Goal: Task Accomplishment & Management: Complete application form

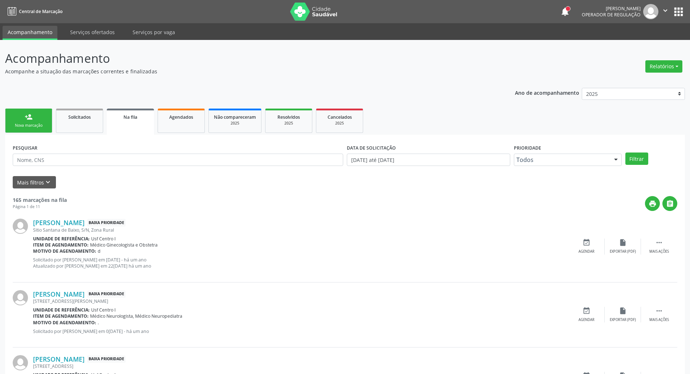
click at [37, 125] on div "Nova marcação" at bounding box center [29, 125] width 36 height 5
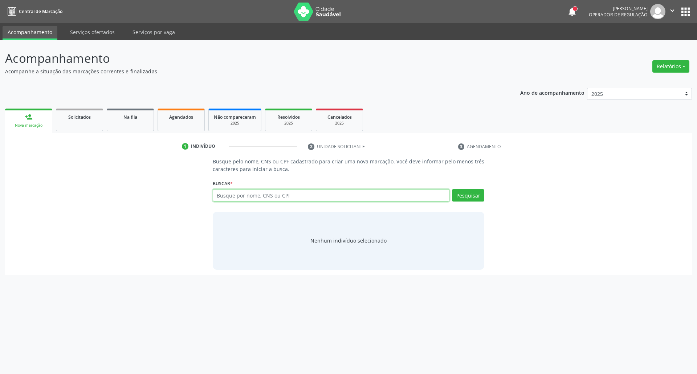
click at [297, 198] on input "text" at bounding box center [331, 195] width 237 height 12
click at [46, 242] on div "Busque pelo nome, CNS ou CPF cadastrado para criar uma nova marcação. Você deve…" at bounding box center [348, 213] width 676 height 112
click at [350, 197] on input "text" at bounding box center [331, 195] width 237 height 12
click at [262, 199] on input "text" at bounding box center [331, 195] width 237 height 12
click at [269, 194] on input "text" at bounding box center [331, 195] width 237 height 12
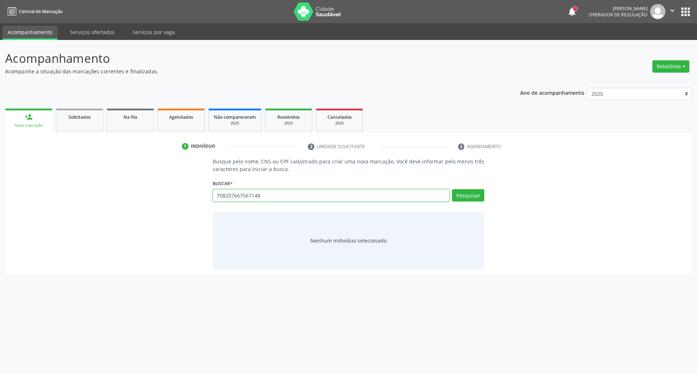
type input "708207667567148"
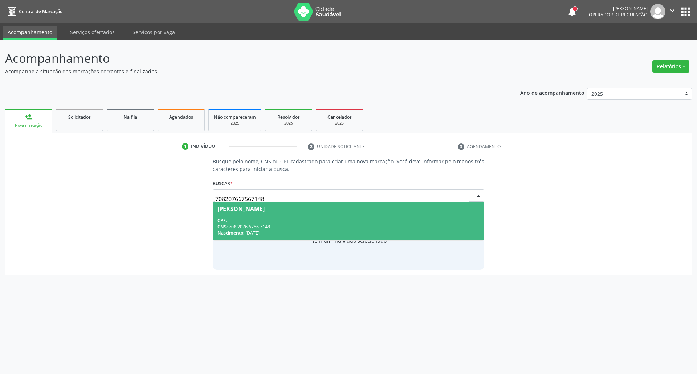
click at [301, 218] on div "CPF: --" at bounding box center [348, 220] width 262 height 6
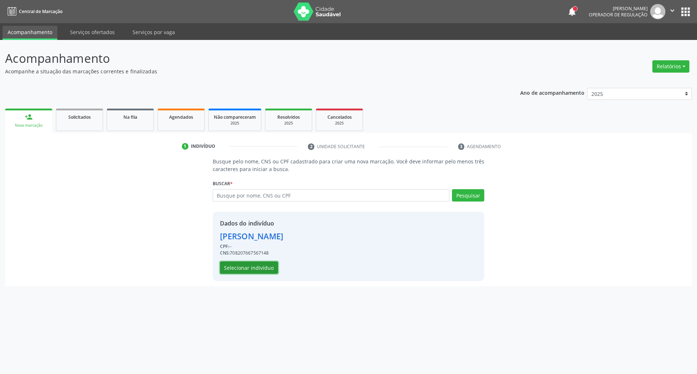
click at [259, 263] on button "Selecionar indivíduo" at bounding box center [249, 267] width 58 height 12
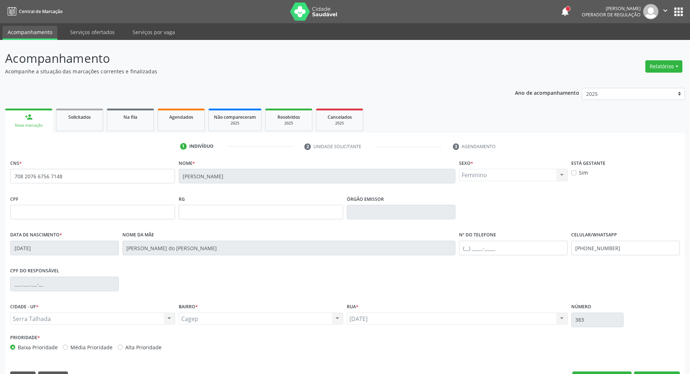
scroll to position [20, 0]
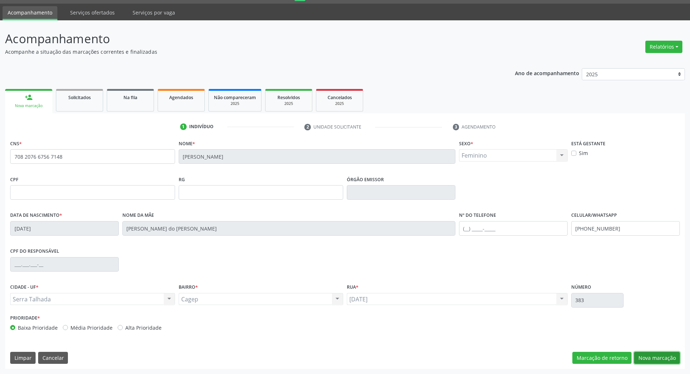
click at [643, 356] on button "Nova marcação" at bounding box center [657, 358] width 46 height 12
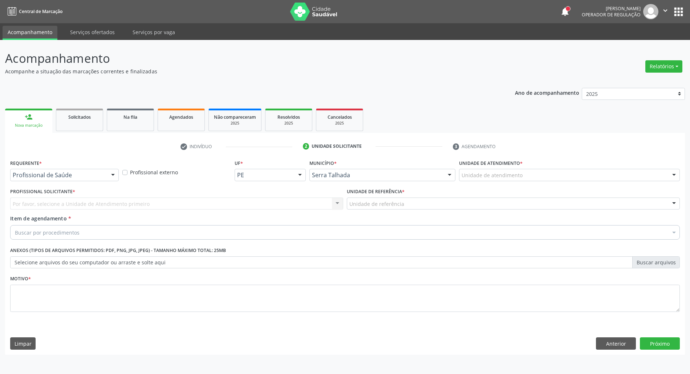
scroll to position [0, 0]
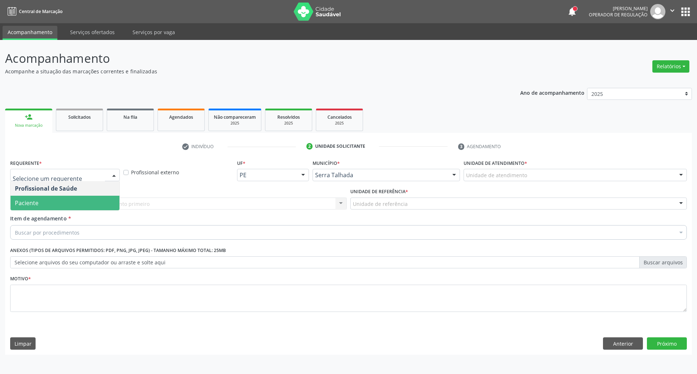
click at [81, 204] on span "Paciente" at bounding box center [65, 203] width 109 height 15
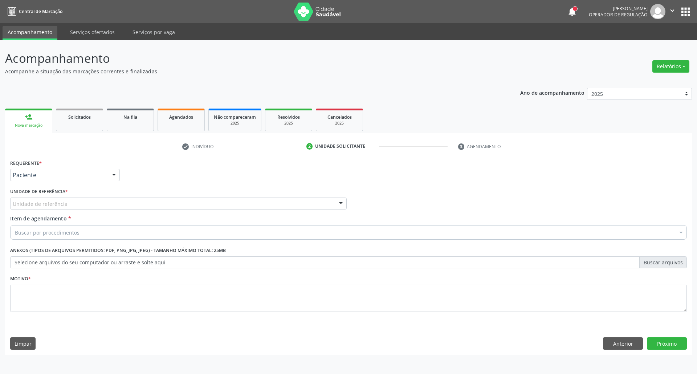
click at [81, 204] on div "Unidade de referência" at bounding box center [178, 203] width 336 height 12
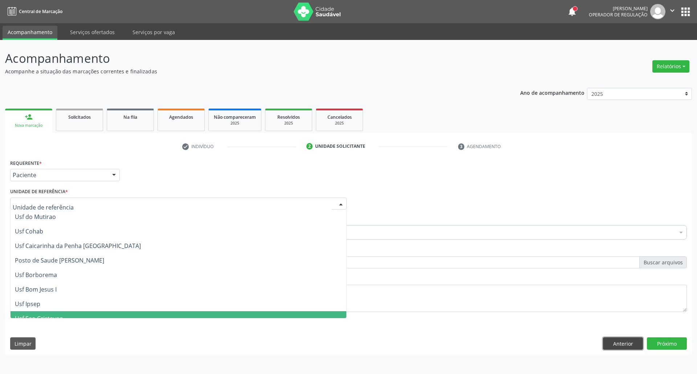
click at [623, 344] on button "Anterior" at bounding box center [623, 343] width 40 height 12
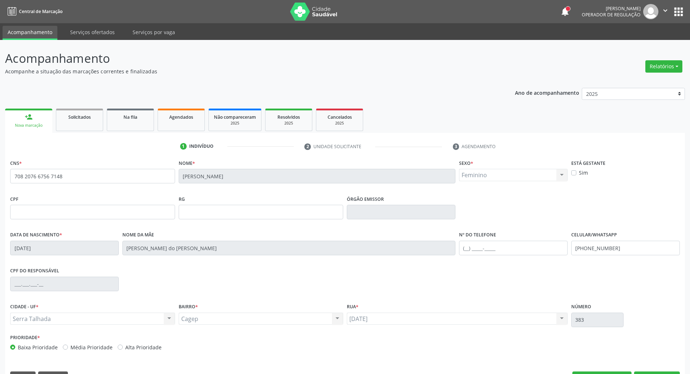
scroll to position [20, 0]
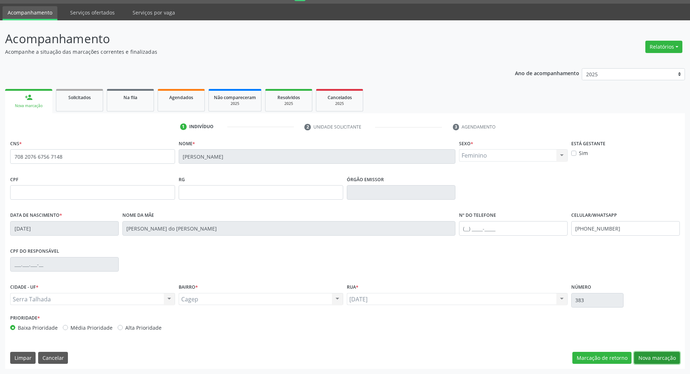
drag, startPoint x: 646, startPoint y: 359, endPoint x: 504, endPoint y: 301, distance: 153.0
click at [646, 358] on button "Nova marcação" at bounding box center [657, 358] width 46 height 12
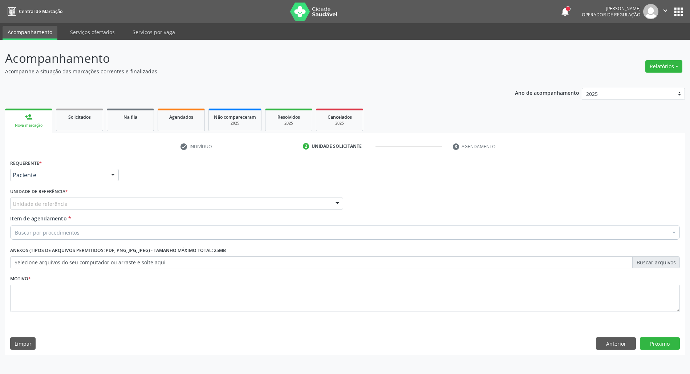
scroll to position [0, 0]
drag, startPoint x: 67, startPoint y: 171, endPoint x: 67, endPoint y: 183, distance: 12.3
click at [67, 171] on div "Paciente" at bounding box center [65, 175] width 110 height 12
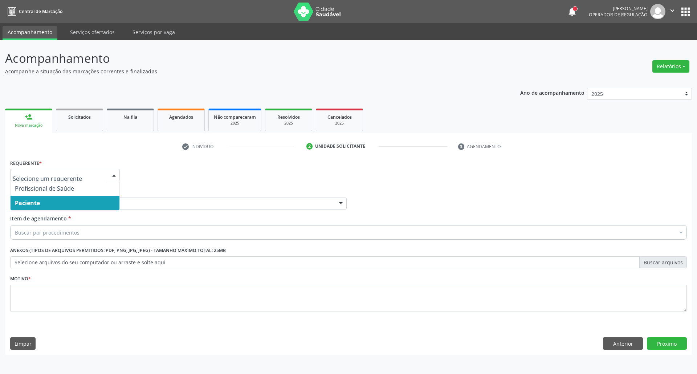
click at [62, 205] on span "Paciente" at bounding box center [65, 203] width 109 height 15
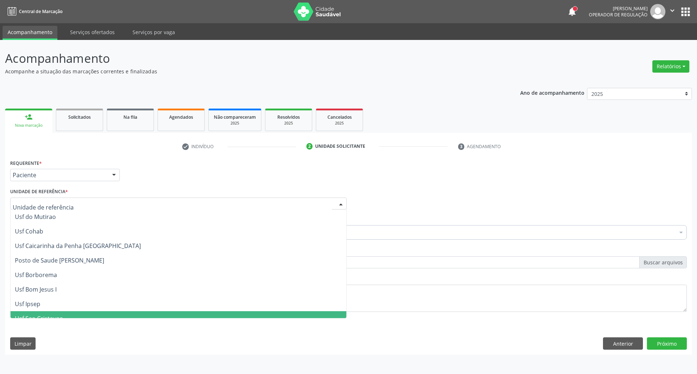
click at [62, 199] on div at bounding box center [178, 203] width 336 height 12
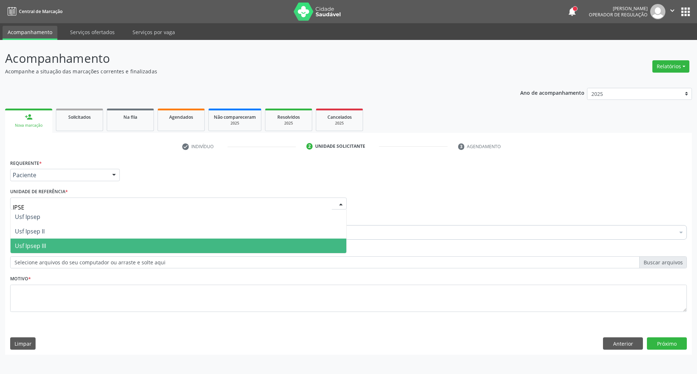
type input "IPSEP"
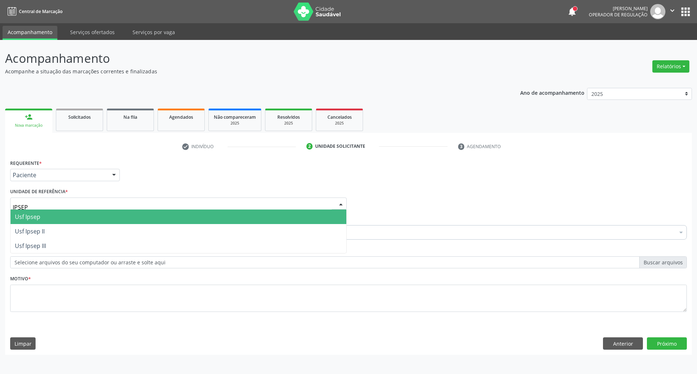
click at [47, 218] on span "Usf Ipsep" at bounding box center [179, 216] width 336 height 15
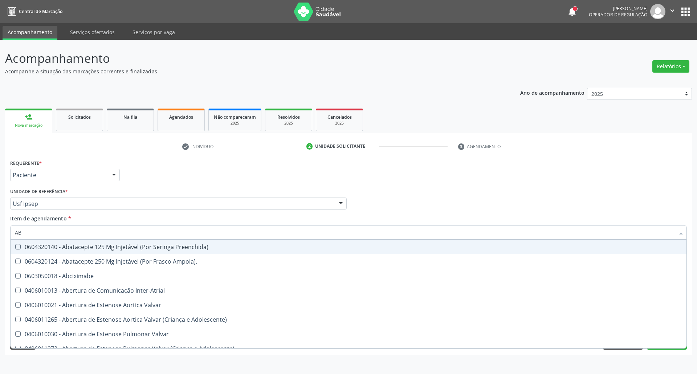
type input "ABO"
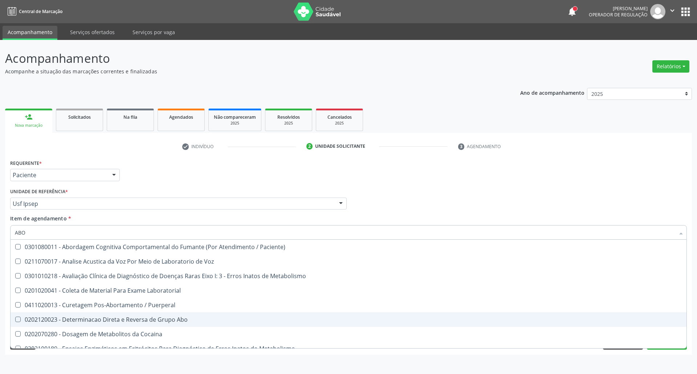
drag, startPoint x: 48, startPoint y: 317, endPoint x: 49, endPoint y: 296, distance: 20.3
click at [19, 316] on Abo at bounding box center [17, 318] width 5 height 5
click at [15, 317] on Abo "checkbox" at bounding box center [13, 319] width 5 height 5
checkbox Abo "true"
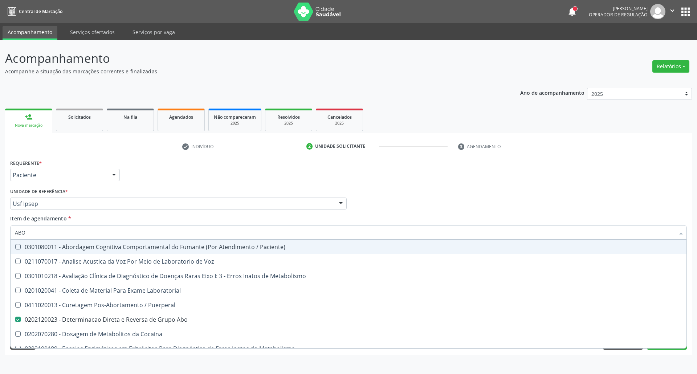
click at [0, 231] on div "Acompanhamento Acompanhe a situação das marcações correntes e finalizadas Relat…" at bounding box center [348, 207] width 697 height 334
type input "URI"
checkbox Abo "false"
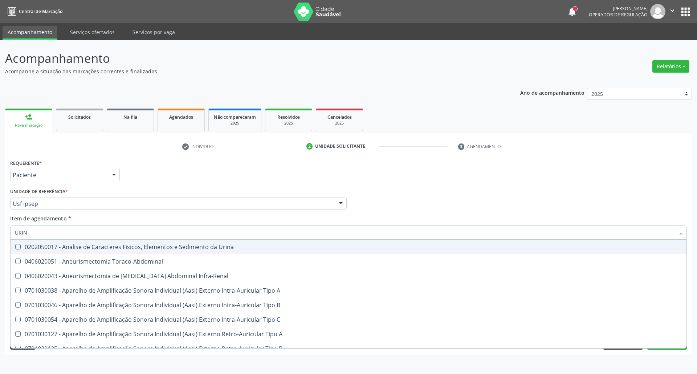
type input "URINA"
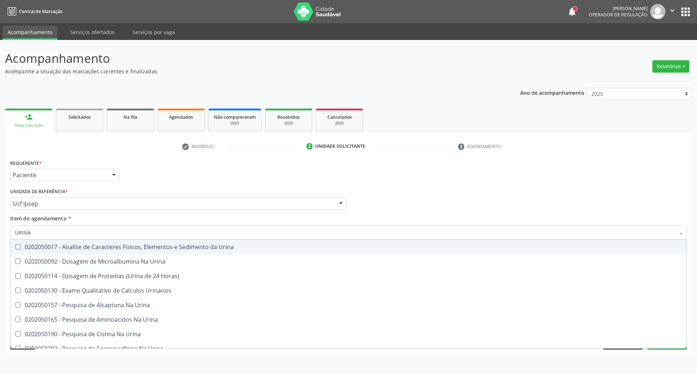
drag, startPoint x: 18, startPoint y: 248, endPoint x: 25, endPoint y: 244, distance: 7.7
click at [21, 247] on div "0202050017 - Analise de Caracteres Fisicos, Elementos e Sedimento da Urina" at bounding box center [348, 247] width 667 height 6
checkbox Urina "true"
click at [0, 224] on div "Acompanhamento Acompanhe a situação das marcações correntes e finalizadas Relat…" at bounding box center [348, 207] width 697 height 334
type input "C"
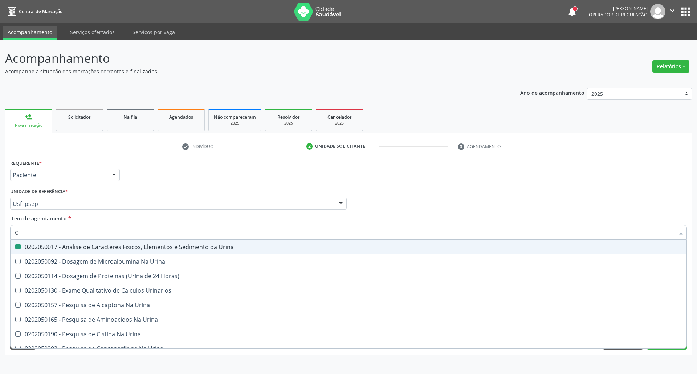
checkbox Urina "false"
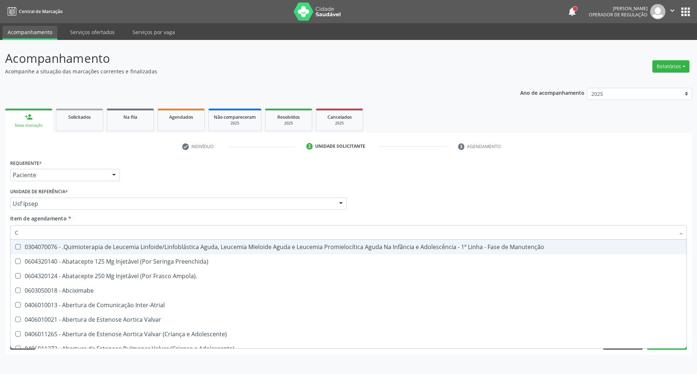
type input "CI"
checkbox Urina "false"
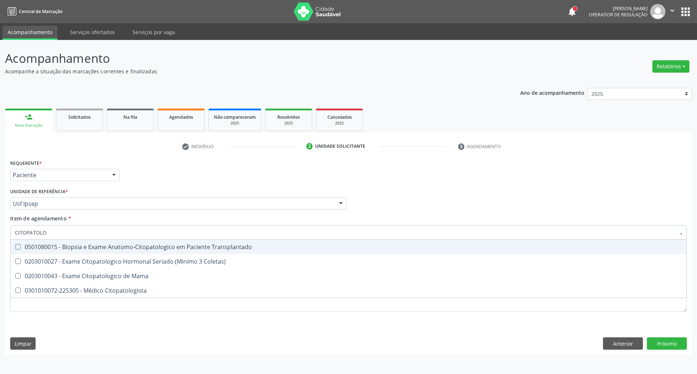
drag, startPoint x: 57, startPoint y: 232, endPoint x: 0, endPoint y: 231, distance: 57.3
click at [0, 231] on div "Acompanhamento Acompanhe a situação das marcações correntes e finalizadas Relat…" at bounding box center [348, 207] width 697 height 334
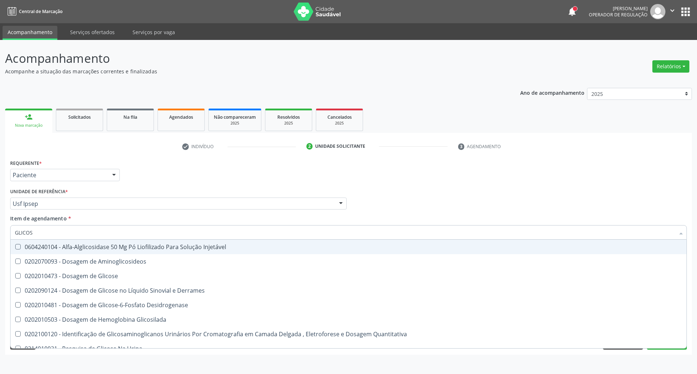
type input "GLICOSE"
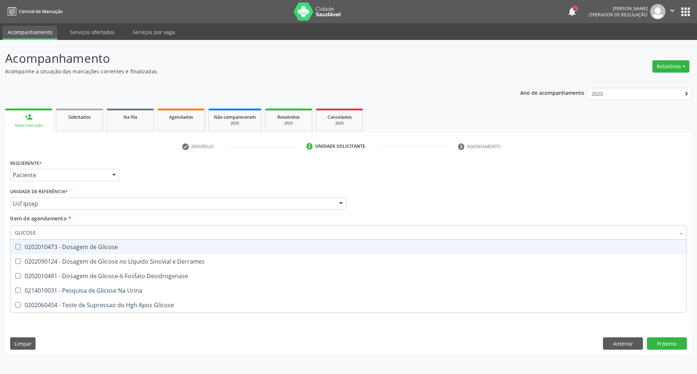
drag, startPoint x: 31, startPoint y: 245, endPoint x: 41, endPoint y: 235, distance: 13.3
click at [32, 244] on div "0202010473 - Dosagem de Glicose" at bounding box center [348, 247] width 667 height 6
checkbox Glicose "true"
click at [0, 234] on div "Acompanhamento Acompanhe a situação das marcações correntes e finalizadas Relat…" at bounding box center [348, 207] width 697 height 334
type input "HE"
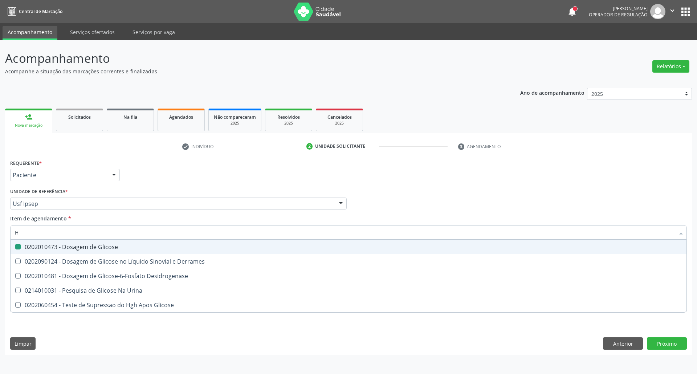
checkbox Glicose "false"
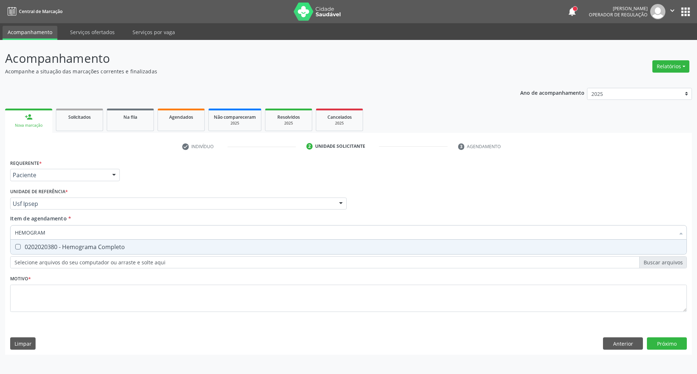
type input "HEMOGRAMA"
click at [52, 246] on div "0202020380 - Hemograma Completo" at bounding box center [348, 247] width 667 height 6
checkbox Completo "true"
drag, startPoint x: 57, startPoint y: 232, endPoint x: 0, endPoint y: 233, distance: 56.6
click at [0, 233] on div "Acompanhamento Acompanhe a situação das marcações correntes e finalizadas Relat…" at bounding box center [348, 207] width 697 height 334
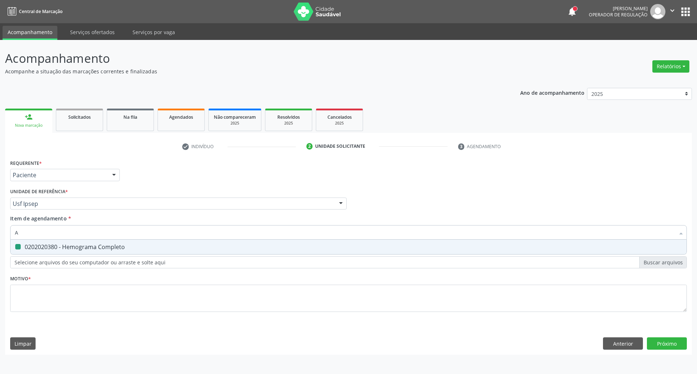
type input "AN"
checkbox Completo "false"
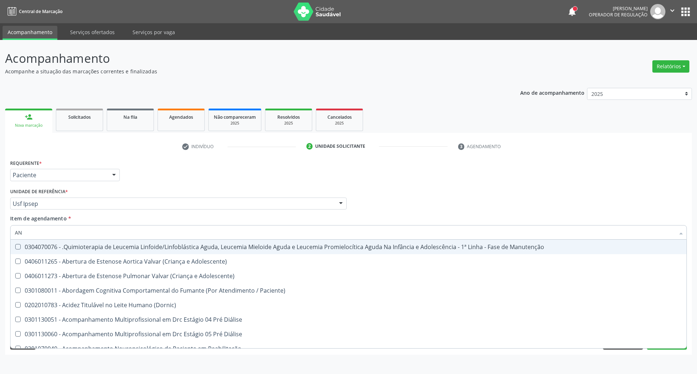
type input "ANT"
checkbox Urina "false"
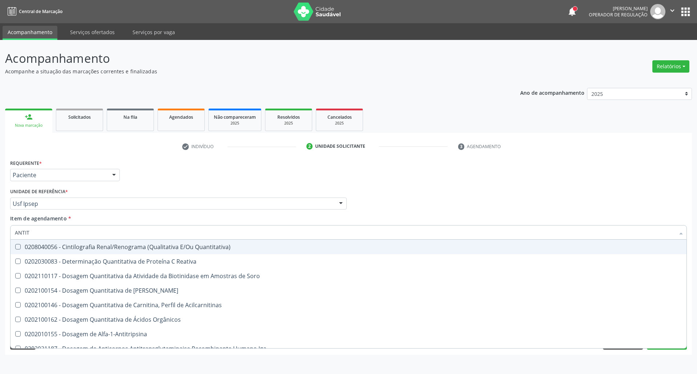
type input "ANTITO"
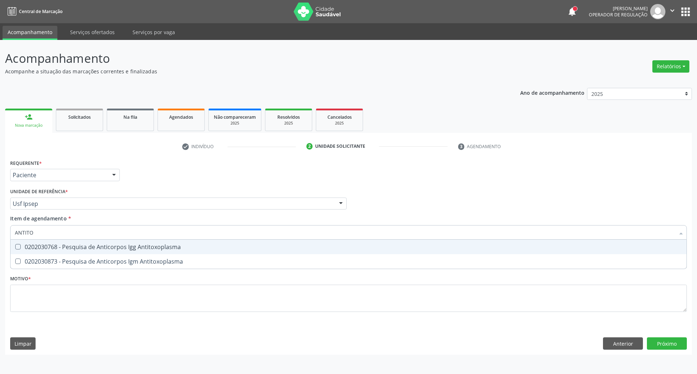
drag, startPoint x: 31, startPoint y: 247, endPoint x: 32, endPoint y: 257, distance: 9.5
click at [31, 247] on div "0202030768 - Pesquisa de Anticorpos Igg Antitoxoplasma" at bounding box center [348, 247] width 667 height 6
checkbox Antitoxoplasma "true"
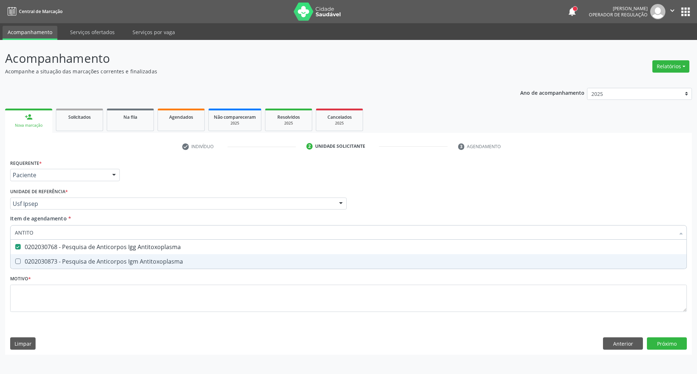
drag, startPoint x: 32, startPoint y: 258, endPoint x: 38, endPoint y: 244, distance: 15.5
click at [32, 258] on div "0202030873 - Pesquisa de Anticorpos Igm Antitoxoplasma" at bounding box center [348, 261] width 667 height 6
checkbox Antitoxoplasma "true"
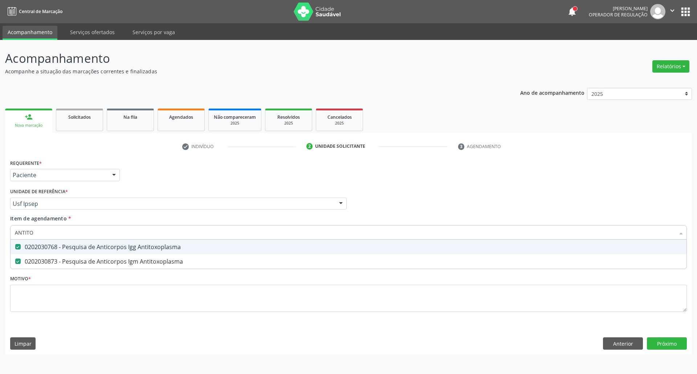
drag, startPoint x: 42, startPoint y: 232, endPoint x: 0, endPoint y: 232, distance: 42.1
click at [0, 232] on div "Acompanhamento Acompanhe a situação das marcações correntes e finalizadas Relat…" at bounding box center [348, 207] width 697 height 334
type input "FA"
checkbox Antitoxoplasma "false"
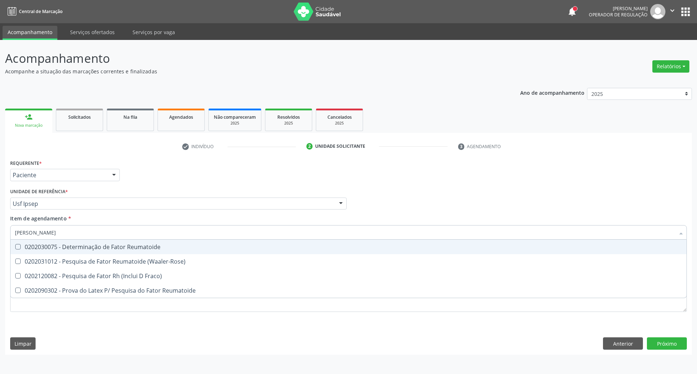
type input "FATOR RH"
click at [25, 244] on div "0202120082 - Pesquisa de Fator Rh (Inclui D Fraco)" at bounding box center [348, 247] width 667 height 6
checkbox Fraco\) "true"
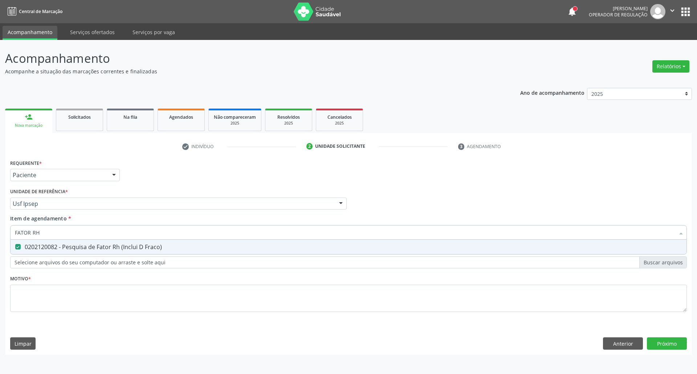
drag, startPoint x: 44, startPoint y: 232, endPoint x: 0, endPoint y: 234, distance: 43.9
click at [0, 234] on div "Acompanhamento Acompanhe a situação das marcações correntes e finalizadas Relat…" at bounding box center [348, 207] width 697 height 334
type input "EL"
checkbox Fraco\) "false"
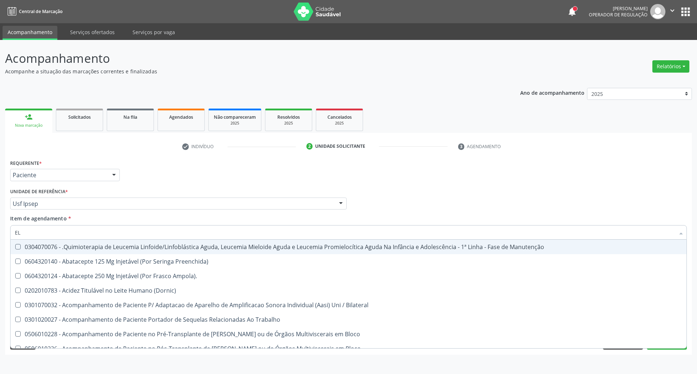
type input "ELI"
checkbox Urina "false"
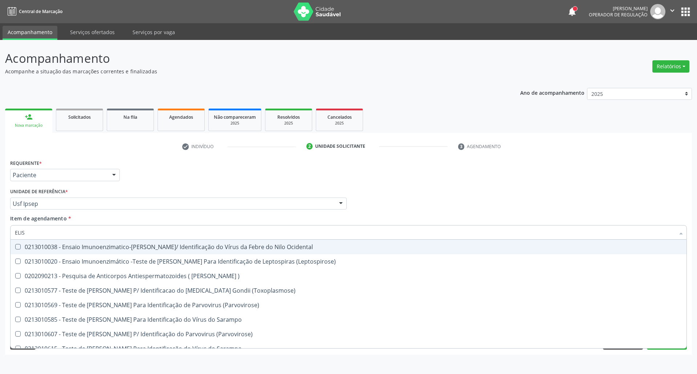
type input "ELISA"
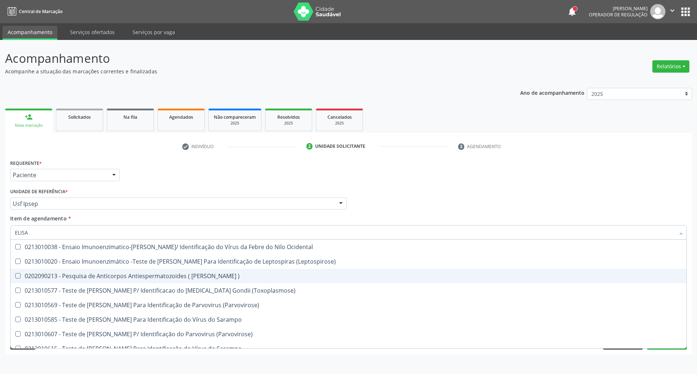
click at [23, 272] on span "0202090213 - Pesquisa de Anticorpos Antiespermatozoides ( [PERSON_NAME] )" at bounding box center [349, 276] width 676 height 15
click at [44, 275] on div "0202090213 - Pesquisa de Anticorpos Antiespermatozoides ( [PERSON_NAME] )" at bounding box center [348, 276] width 667 height 6
checkbox \) "false"
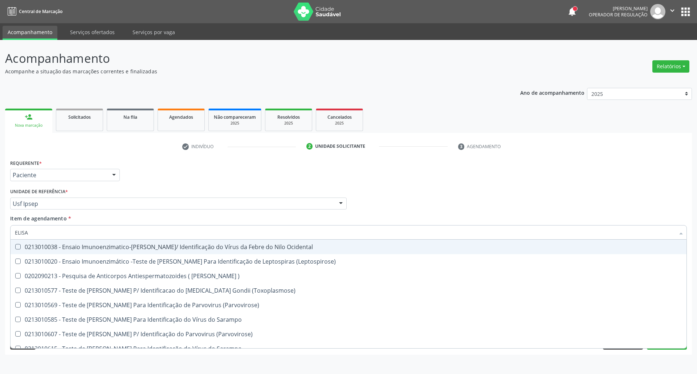
click at [0, 233] on div "Acompanhamento Acompanhe a situação das marcações correntes e finalizadas Relat…" at bounding box center [348, 207] width 697 height 334
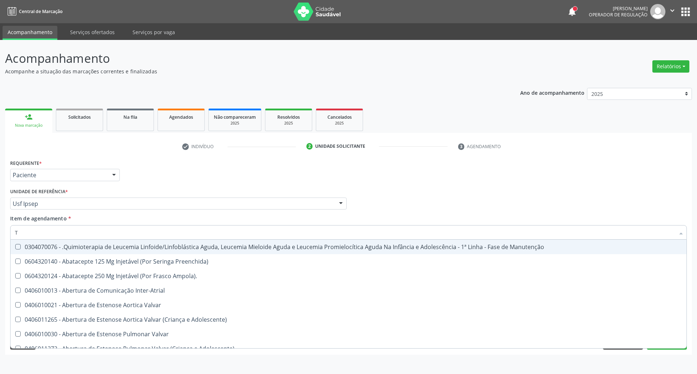
type input "TI"
checkbox Urina "false"
type input "T"
checkbox Sexual "true"
checkbox Urina "false"
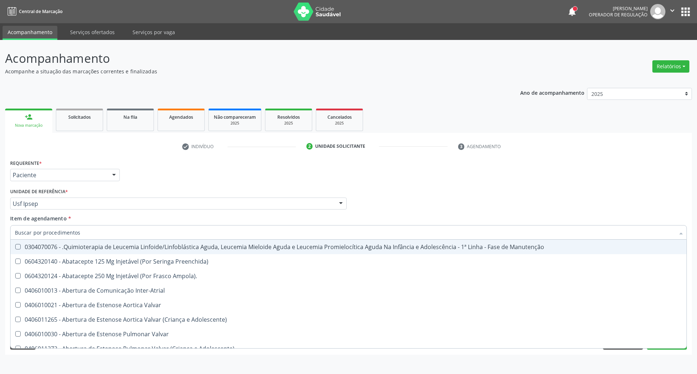
checkbox Central "true"
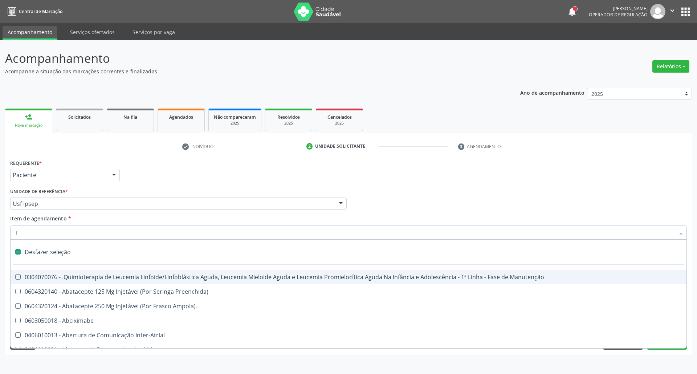
type input "TE"
checkbox I\) "true"
checkbox Reto "false"
checkbox Urina "false"
checkbox Aberto\) "true"
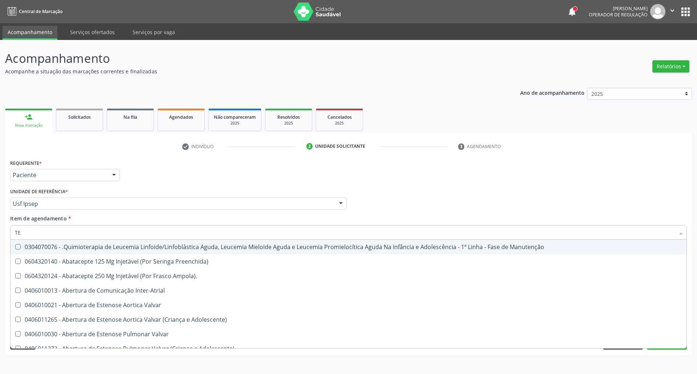
type input "TES"
checkbox Urina "false"
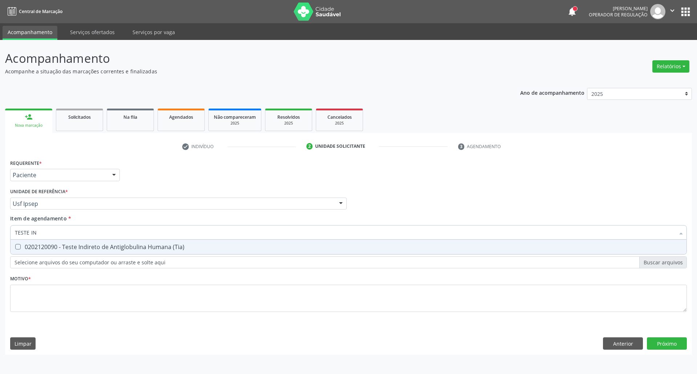
type input "TESTE IND"
drag, startPoint x: 26, startPoint y: 247, endPoint x: 49, endPoint y: 231, distance: 28.6
click at [28, 247] on div "0202120090 - Teste Indireto de Antiglobulina Humana (Tia)" at bounding box center [348, 247] width 667 height 6
checkbox \(Tia\) "true"
drag, startPoint x: 53, startPoint y: 229, endPoint x: 0, endPoint y: 229, distance: 52.6
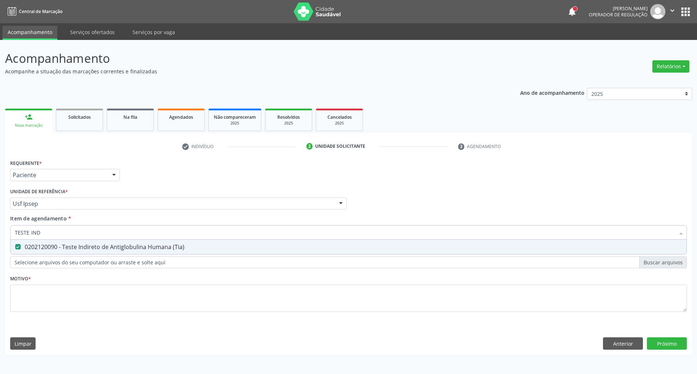
click at [0, 229] on div "Acompanhamento Acompanhe a situação das marcações correntes e finalizadas Relat…" at bounding box center [348, 207] width 697 height 334
type input "C"
checkbox \(Tia\) "false"
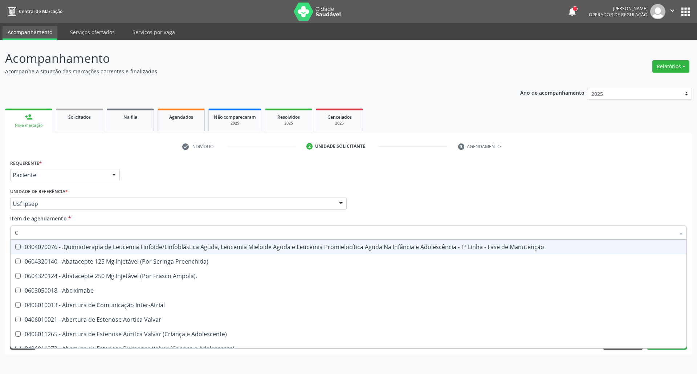
type input "CU"
checkbox Urina "false"
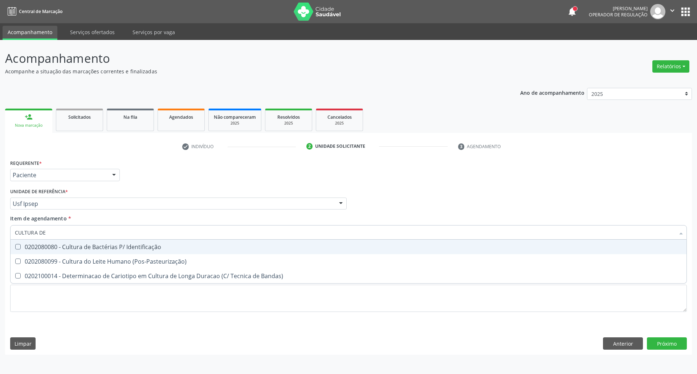
type input "CULTURA DE B"
drag, startPoint x: 37, startPoint y: 246, endPoint x: 57, endPoint y: 234, distance: 23.2
click at [37, 245] on div "0202080080 - Cultura de Bactérias P/ Identificação" at bounding box center [348, 247] width 667 height 6
checkbox Identificação "true"
click at [0, 233] on div "Acompanhamento Acompanhe a situação das marcações correntes e finalizadas Relat…" at bounding box center [348, 207] width 697 height 334
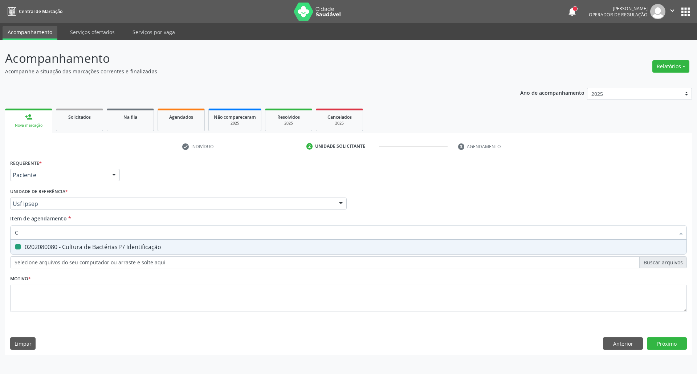
type input "CO"
checkbox Identificação "false"
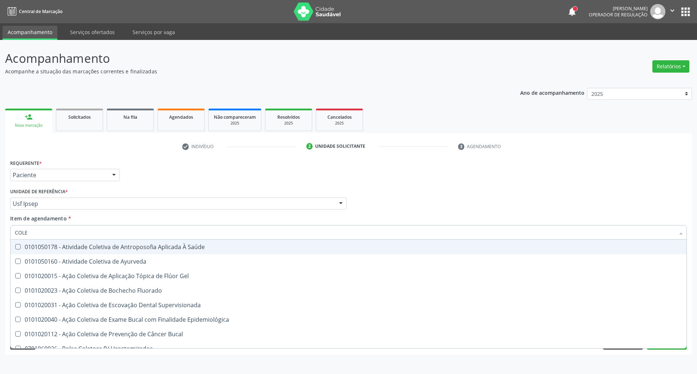
type input "COLES"
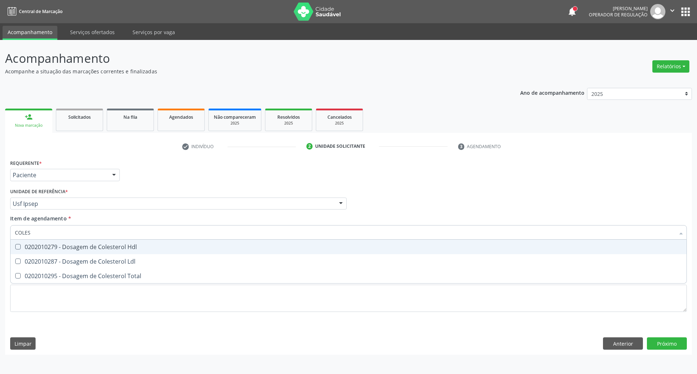
drag, startPoint x: 31, startPoint y: 250, endPoint x: 28, endPoint y: 266, distance: 16.2
click at [30, 253] on span "0202010279 - Dosagem de Colesterol Hdl" at bounding box center [349, 247] width 676 height 15
checkbox Hdl "true"
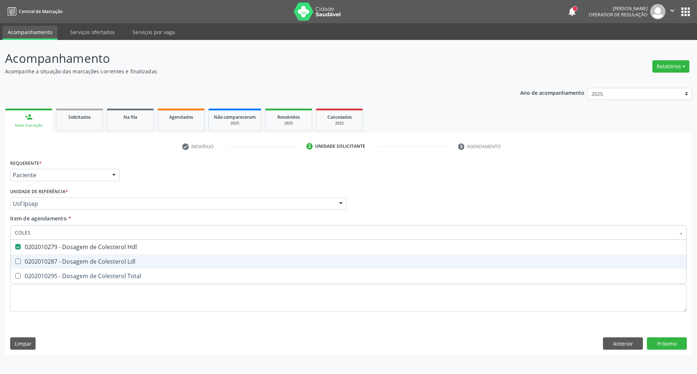
click at [28, 266] on span "0202010287 - Dosagem de Colesterol Ldl" at bounding box center [349, 261] width 676 height 15
checkbox Ldl "true"
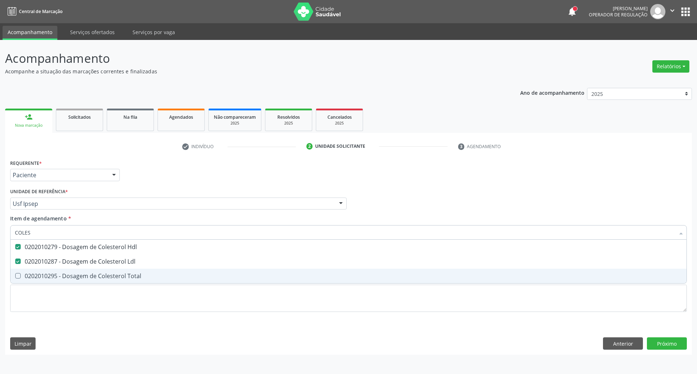
drag, startPoint x: 29, startPoint y: 275, endPoint x: 30, endPoint y: 245, distance: 30.5
click at [25, 266] on ul "Desfazer seleção 0202010279 - Dosagem de Colesterol Hdl 0202010287 - Dosagem de…" at bounding box center [349, 262] width 676 height 44
drag, startPoint x: 29, startPoint y: 276, endPoint x: 35, endPoint y: 241, distance: 35.3
click at [29, 273] on div "0202010295 - Dosagem de Colesterol Total" at bounding box center [348, 276] width 667 height 6
checkbox Total "true"
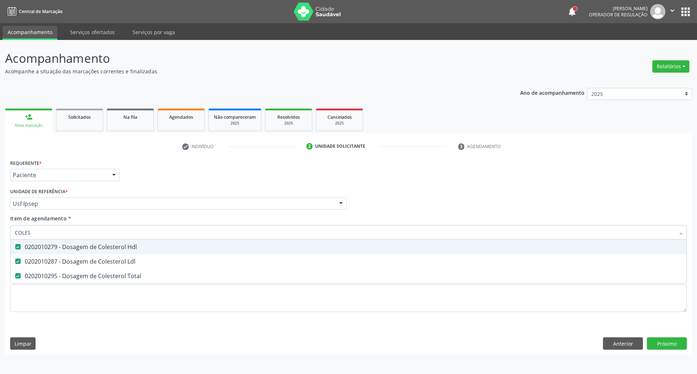
drag, startPoint x: 35, startPoint y: 234, endPoint x: 0, endPoint y: 230, distance: 35.4
click at [0, 230] on div "Acompanhamento Acompanhe a situação das marcações correntes e finalizadas Relat…" at bounding box center [348, 207] width 697 height 334
type input "C"
checkbox Hdl "false"
checkbox Ldl "false"
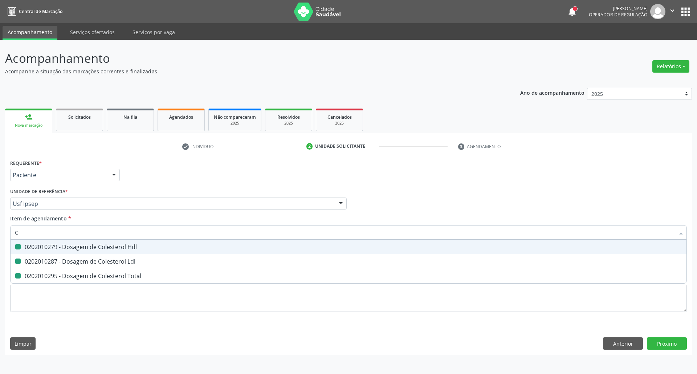
checkbox Total "false"
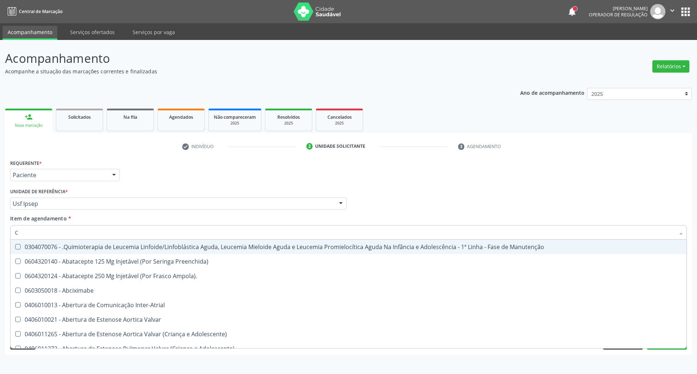
type input "CR"
checkbox Urina "false"
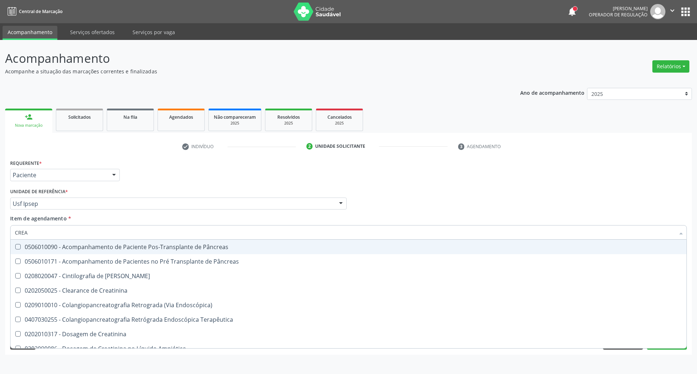
type input "CREAT"
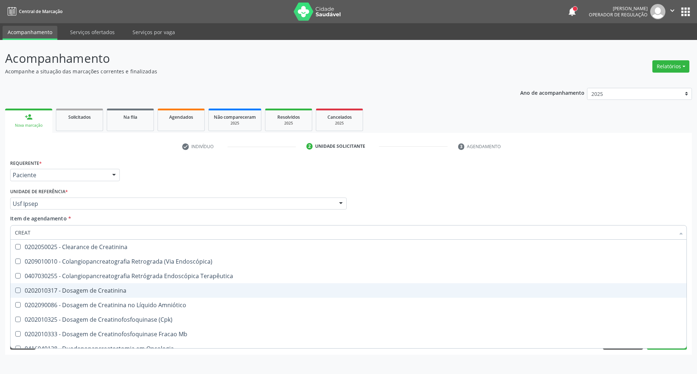
drag, startPoint x: 141, startPoint y: 293, endPoint x: 141, endPoint y: 286, distance: 6.9
click at [141, 290] on div "0202010317 - Dosagem de Creatinina" at bounding box center [348, 290] width 667 height 6
checkbox Creatinina "true"
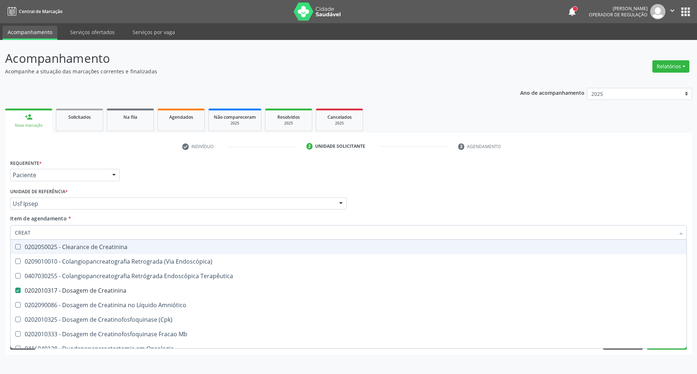
click at [148, 228] on input "CREAT" at bounding box center [345, 232] width 660 height 15
type input "HEM"
checkbox Creatinina "false"
type input "HEMO"
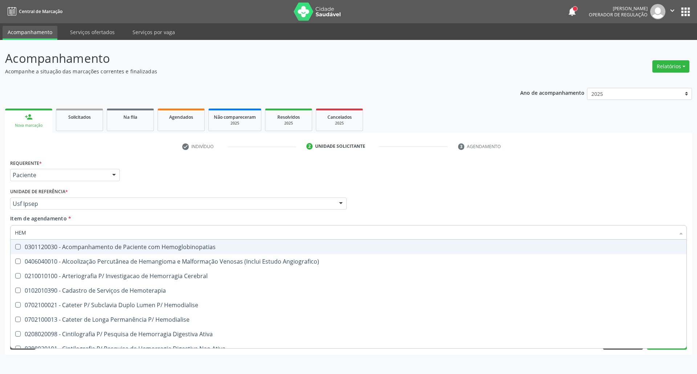
checkbox Retro-Retal "true"
checkbox Completo "false"
type input "HEMOG"
checkbox Monopolar "true"
type input "HEMOGL"
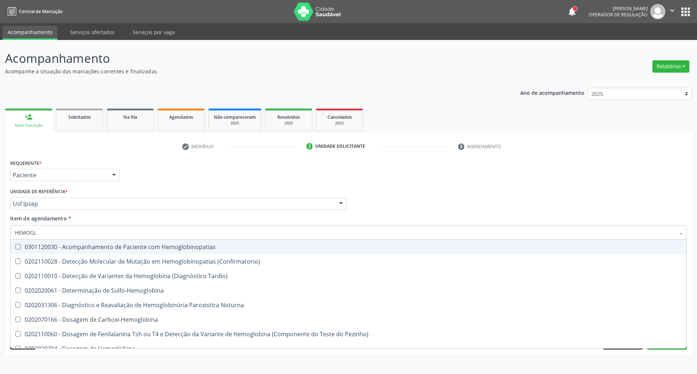
checkbox Completo "false"
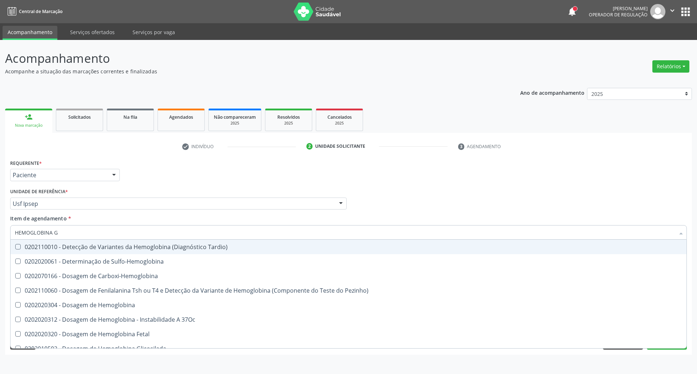
type input "HEMOGLOBINA G"
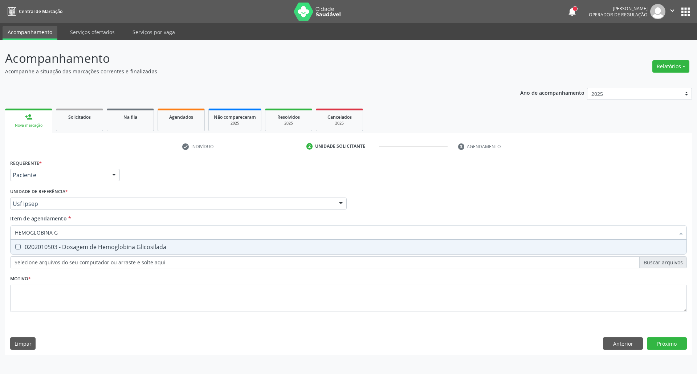
drag, startPoint x: 148, startPoint y: 246, endPoint x: 150, endPoint y: 238, distance: 7.8
click at [148, 245] on div "0202010503 - Dosagem de Hemoglobina Glicosilada" at bounding box center [348, 247] width 667 height 6
checkbox Glicosilada "true"
click at [151, 235] on input "HEMOGLOBINA G" at bounding box center [345, 232] width 660 height 15
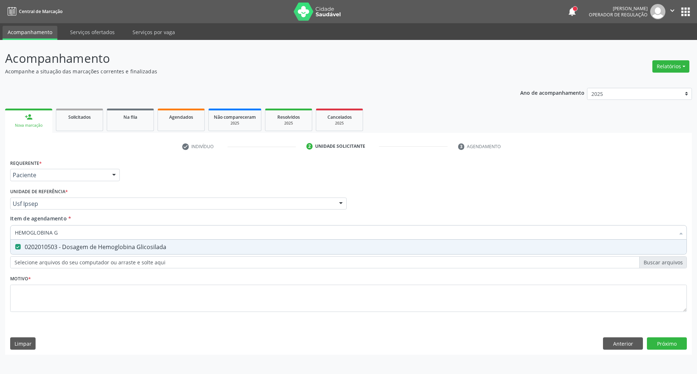
click at [151, 235] on input "HEMOGLOBINA G" at bounding box center [345, 232] width 660 height 15
type input "TG"
checkbox Glicosilada "false"
type input "TG"
drag, startPoint x: 153, startPoint y: 244, endPoint x: 152, endPoint y: 258, distance: 14.2
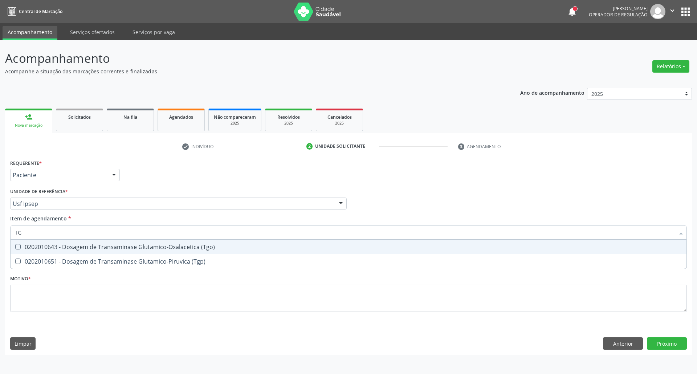
click at [153, 246] on div "0202010643 - Dosagem de Transaminase Glutamico-Oxalacetica (Tgo)" at bounding box center [348, 247] width 667 height 6
checkbox \(Tgo\) "true"
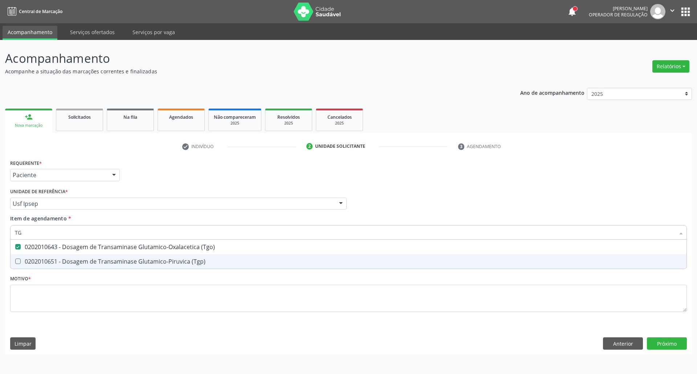
drag, startPoint x: 152, startPoint y: 258, endPoint x: 149, endPoint y: 243, distance: 15.9
click at [151, 258] on div "0202010651 - Dosagem de Transaminase Glutamico-Piruvica (Tgp)" at bounding box center [348, 261] width 667 height 6
checkbox \(Tgp\) "true"
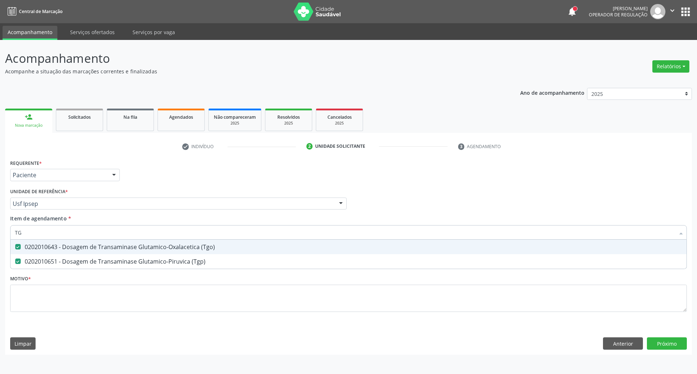
click at [149, 232] on input "TG" at bounding box center [345, 232] width 660 height 15
type input "TR"
checkbox \(Tgo\) "false"
checkbox \(Tgp\) "false"
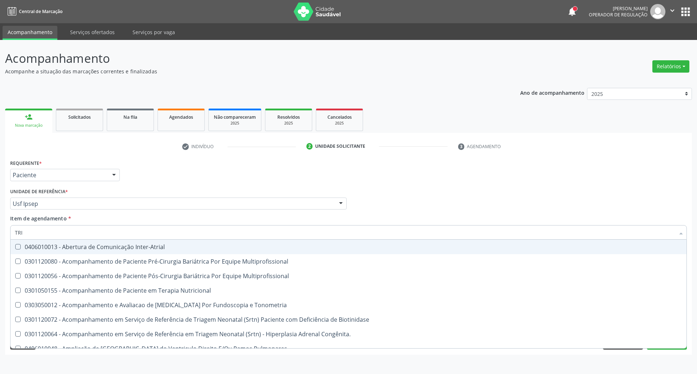
type input "TRIG"
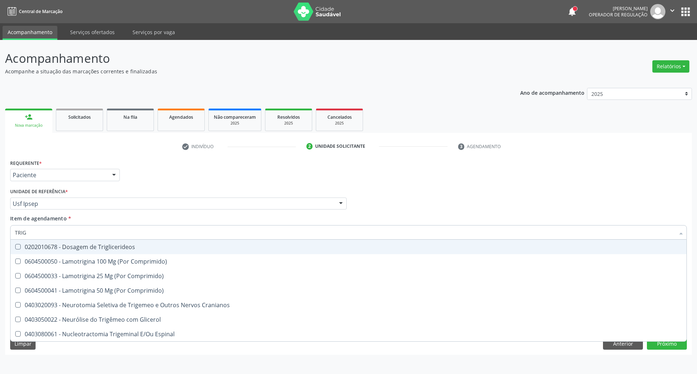
click at [151, 244] on div "0202010678 - Dosagem de Triglicerideos" at bounding box center [348, 247] width 667 height 6
checkbox Triglicerideos "true"
click at [152, 233] on input "TRIG" at bounding box center [345, 232] width 660 height 15
type input "I"
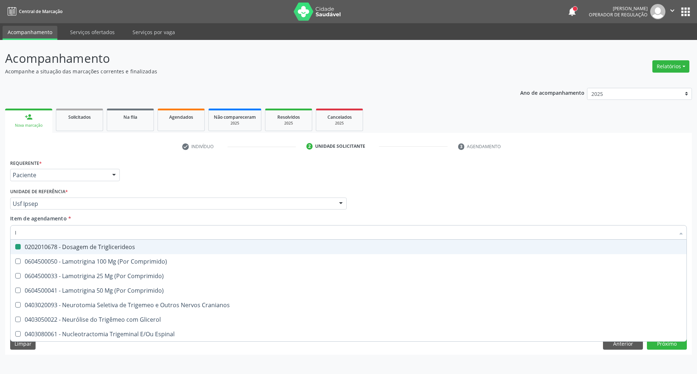
checkbox Triglicerideos "false"
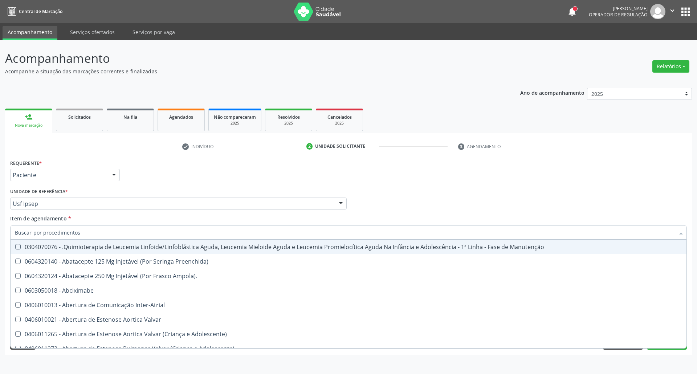
checkbox Urina "false"
checkbox Linfovenosa "true"
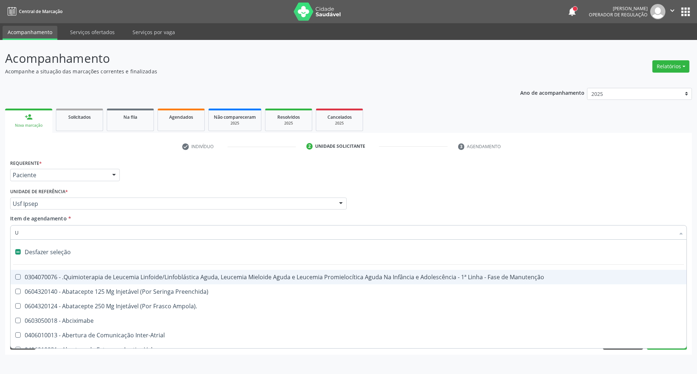
type input "UR"
checkbox Capsula\) "true"
checkbox Ml\) "false"
checkbox Bucomaxilofacial "true"
checkbox Urina "false"
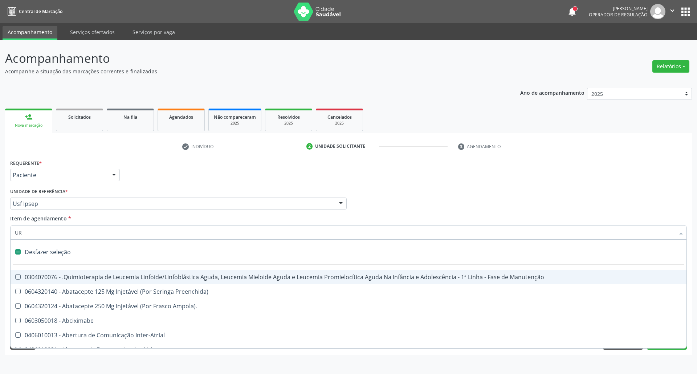
checkbox Reservatorio "false"
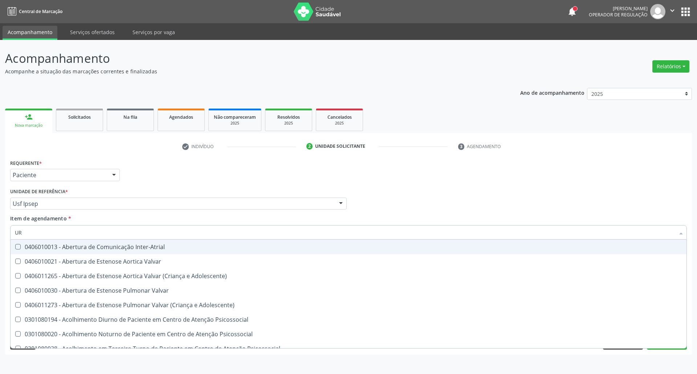
type input "URE"
checkbox Urina "false"
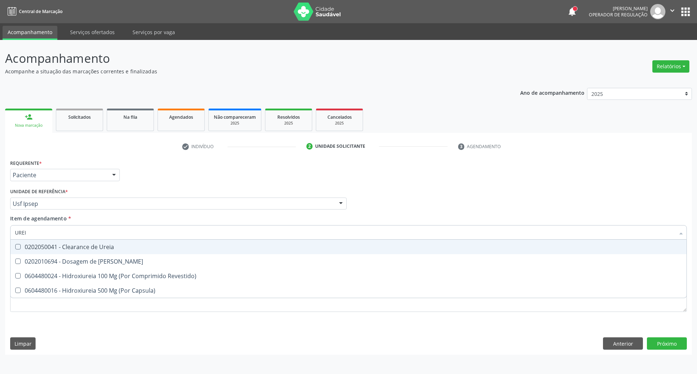
type input "UREIA"
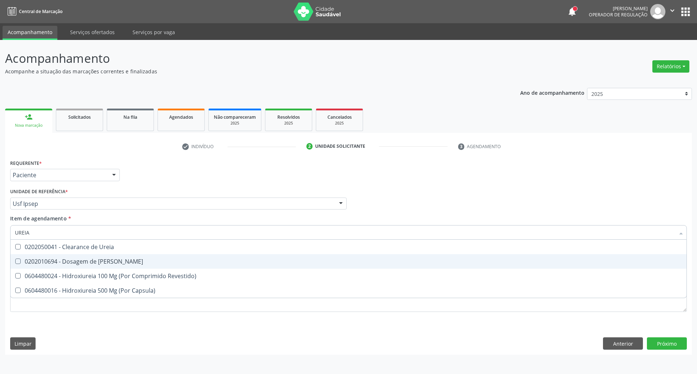
drag, startPoint x: 102, startPoint y: 261, endPoint x: 103, endPoint y: 252, distance: 8.8
click at [102, 258] on div "0202010694 - Dosagem de [PERSON_NAME]" at bounding box center [348, 261] width 667 height 6
checkbox Ureia "true"
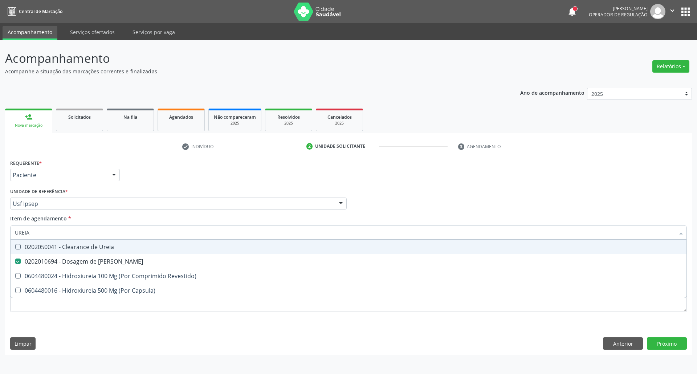
click at [109, 234] on input "UREIA" at bounding box center [345, 232] width 660 height 15
type input "HE"
checkbox Ureia "false"
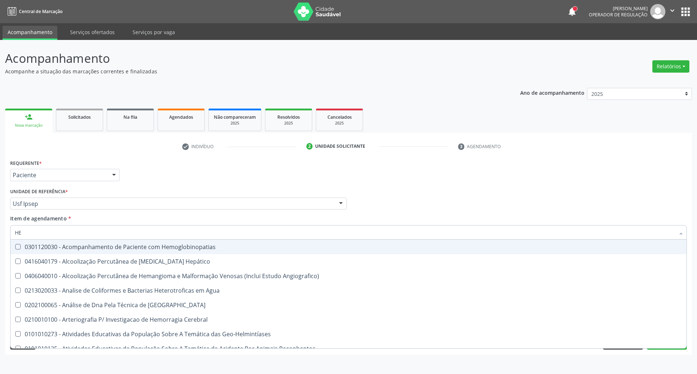
type input "HEM"
checkbox \(Qualitativo\) "true"
checkbox Glicosilada "false"
checkbox II "true"
checkbox Completo "false"
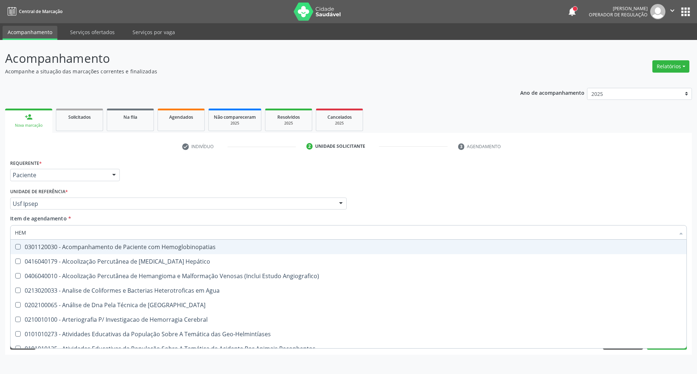
type input "HEMO"
checkbox Redome\) "true"
checkbox \(Qualitativo\) "false"
checkbox Hemácias "true"
checkbox II "false"
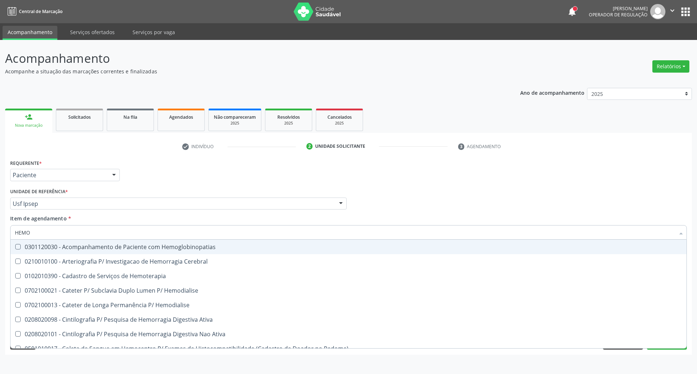
type input "HEMOG"
checkbox Tardio\) "true"
checkbox Carboxi-Hemoglobina "true"
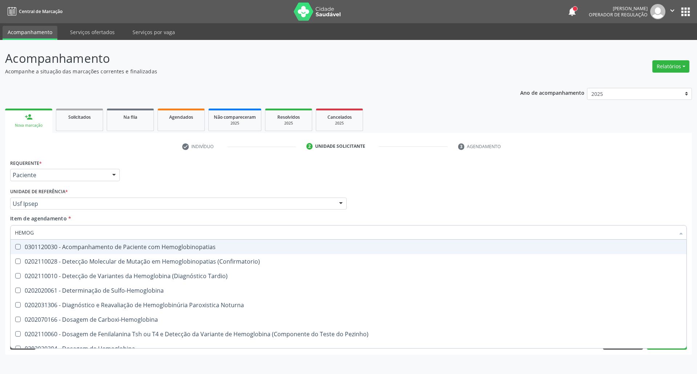
type input "HEMOGR"
checkbox Hemoglobinopatias "true"
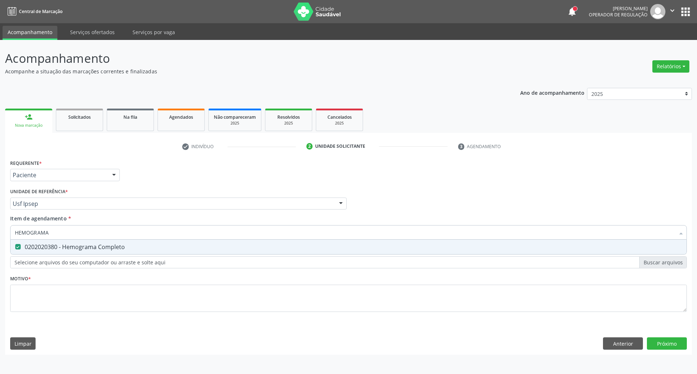
click at [108, 231] on input "HEMOGRAMA" at bounding box center [345, 232] width 660 height 15
type input "P"
checkbox Completo "false"
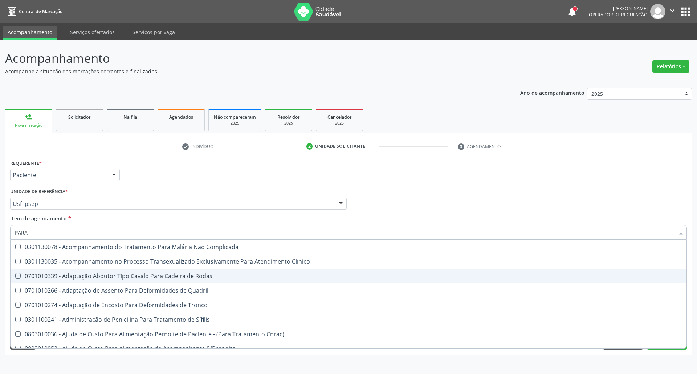
type input "PARAS"
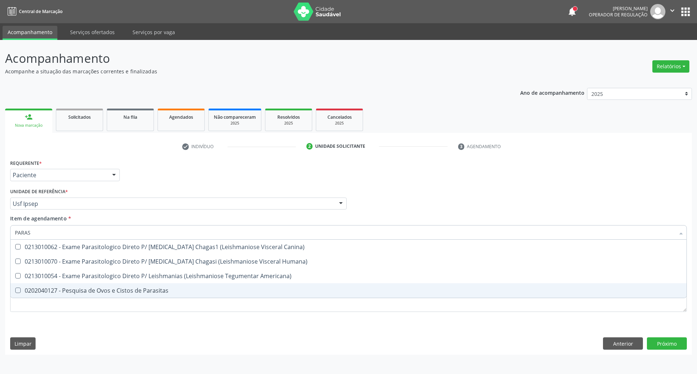
drag, startPoint x: 140, startPoint y: 297, endPoint x: 140, endPoint y: 286, distance: 10.9
click at [140, 295] on span "0202040127 - Pesquisa de Ovos e Cistos de Parasitas" at bounding box center [349, 290] width 676 height 15
checkbox Parasitas "true"
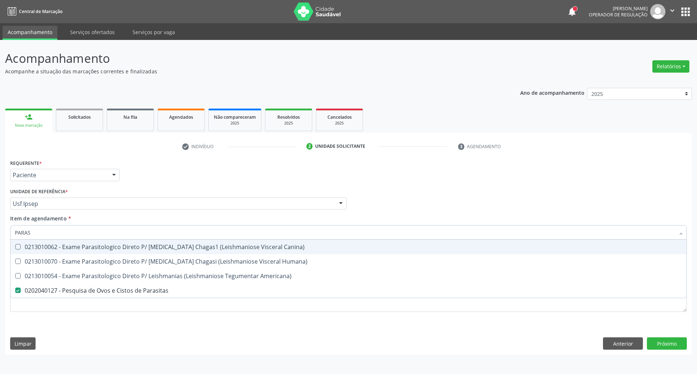
click at [138, 237] on input "PARAS" at bounding box center [345, 232] width 660 height 15
type input "UR"
checkbox Parasitas "false"
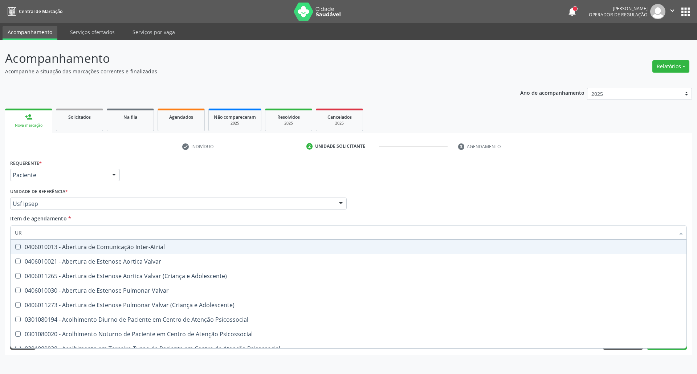
type input "URI"
checkbox Inter-Atrial "true"
checkbox Urina "false"
click at [138, 237] on input "URINA" at bounding box center [345, 232] width 660 height 15
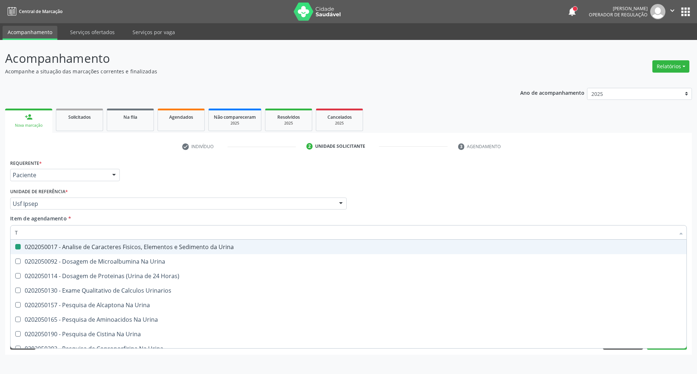
type input "TS"
checkbox Urina "false"
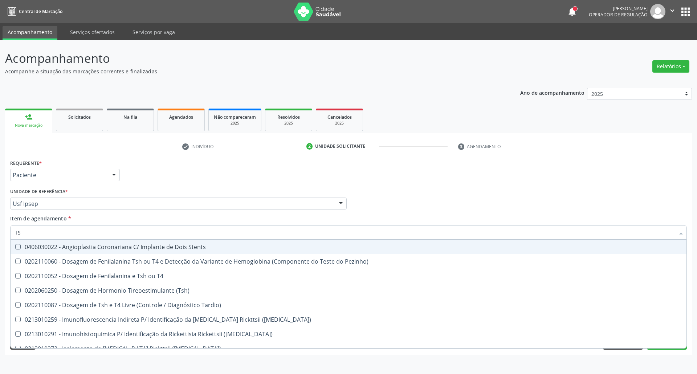
type input "TSH"
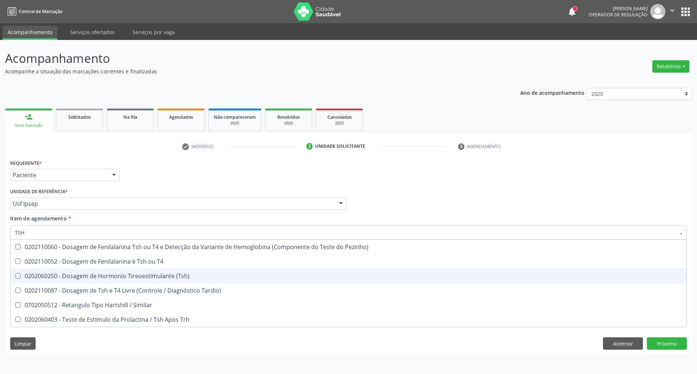
drag, startPoint x: 122, startPoint y: 275, endPoint x: 121, endPoint y: 267, distance: 7.7
click at [122, 275] on div "0202060250 - Dosagem de Hormonio Tireoestimulante (Tsh)" at bounding box center [348, 276] width 667 height 6
checkbox \(Tsh\) "true"
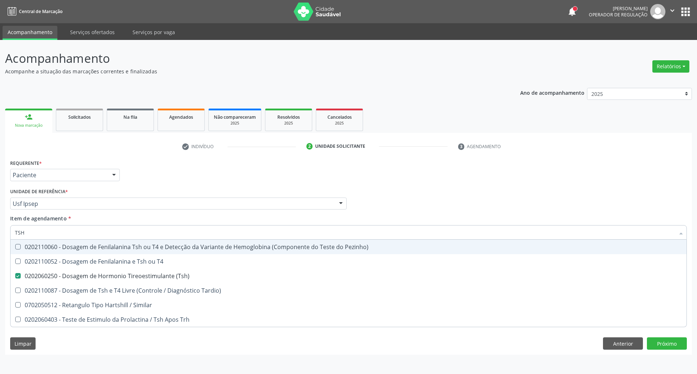
type input "TS"
checkbox \(Tsh\) "false"
checkbox Tardio\) "true"
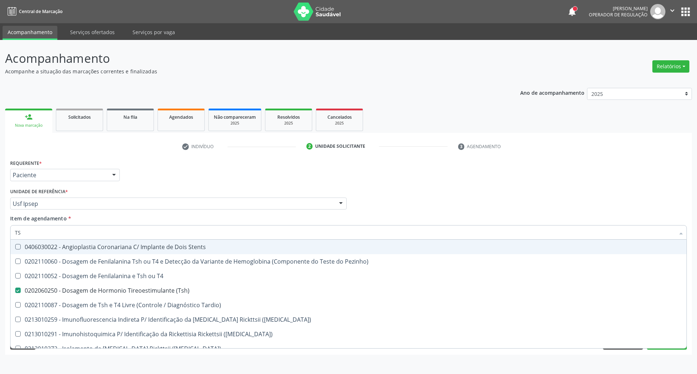
type input "T"
checkbox \(Tsh\) "false"
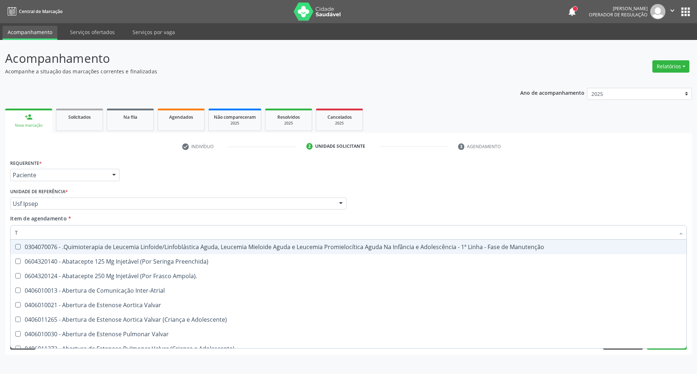
type input "T4"
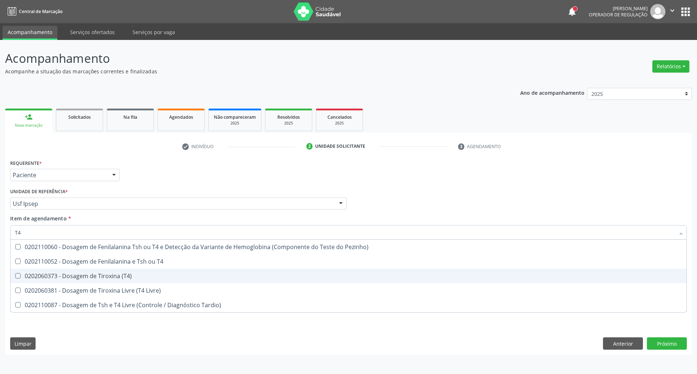
click at [79, 273] on div "0202060373 - Dosagem de Tiroxina (T4)" at bounding box center [348, 276] width 667 height 6
checkbox \(T4\) "true"
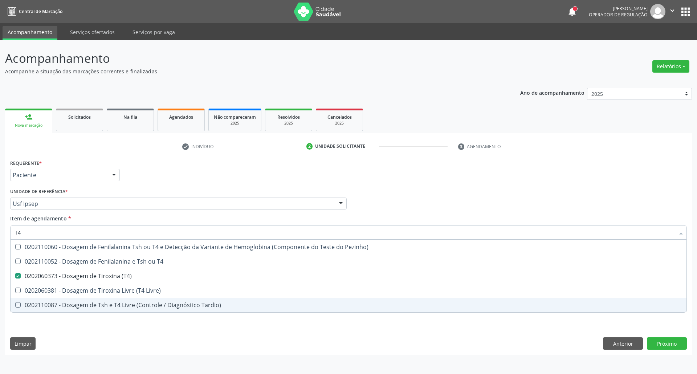
click at [89, 336] on div "Requerente * Paciente Profissional de Saúde Paciente Nenhum resultado encontrad…" at bounding box center [348, 255] width 687 height 197
checkbox T4 "true"
checkbox Livre\) "true"
checkbox Tardio\) "true"
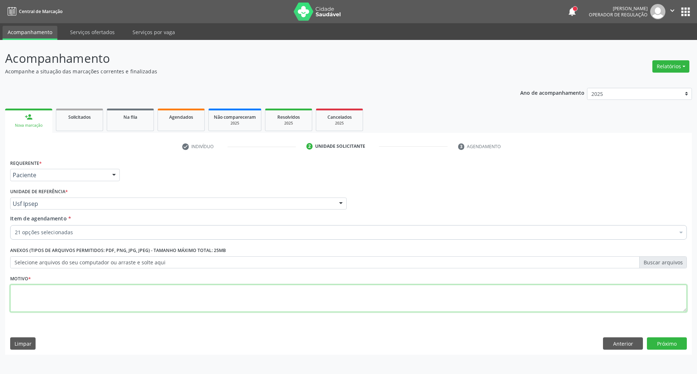
click at [98, 290] on textarea at bounding box center [348, 299] width 676 height 28
type textarea "."
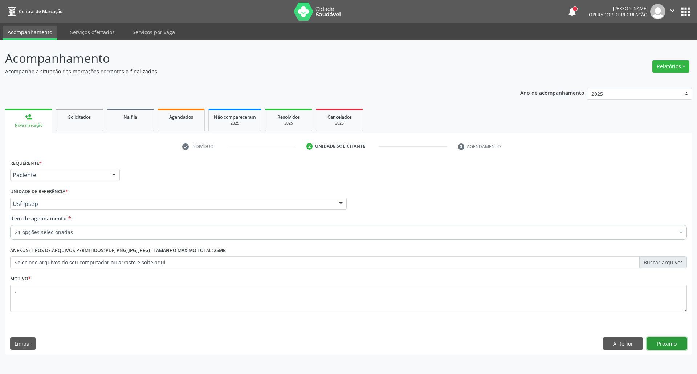
click at [678, 343] on button "Próximo" at bounding box center [667, 343] width 40 height 12
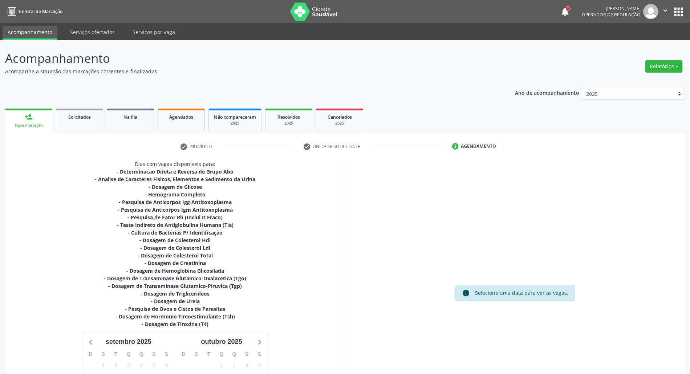
scroll to position [95, 0]
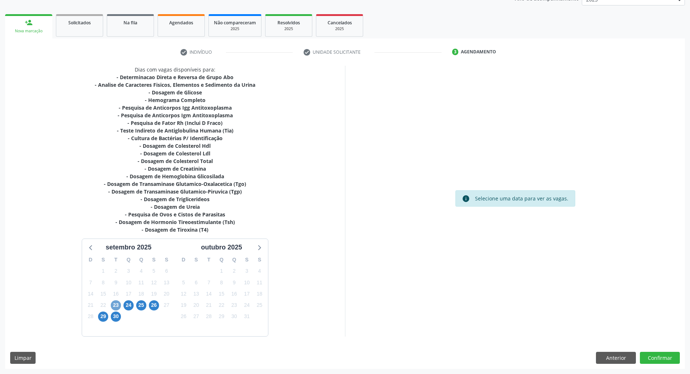
click at [118, 306] on span "23" at bounding box center [116, 305] width 10 height 10
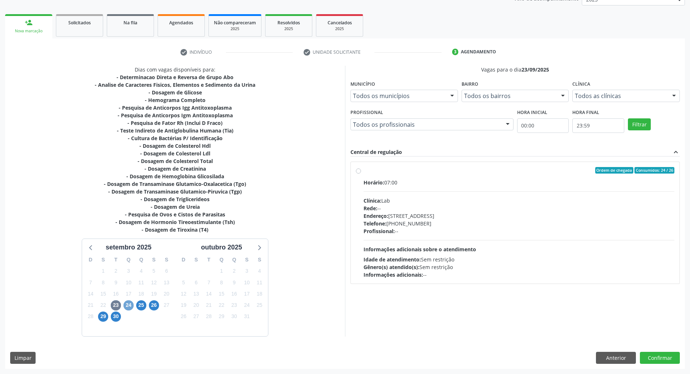
click at [128, 305] on span "24" at bounding box center [128, 305] width 10 height 10
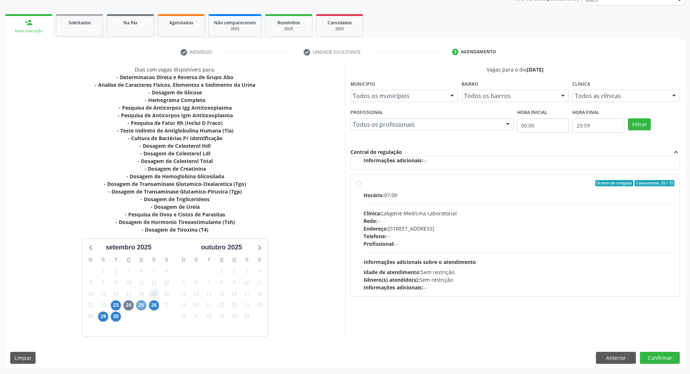
drag, startPoint x: 142, startPoint y: 304, endPoint x: 149, endPoint y: 292, distance: 13.3
click at [142, 304] on span "25" at bounding box center [141, 305] width 10 height 10
click at [504, 227] on div "Endereço: [STREET_ADDRESS]" at bounding box center [518, 229] width 311 height 8
click at [361, 186] on input "Ordem de chegada Consumidos: 15 / 20 Horário: 07:00 Clínica: S B Laboratorio de…" at bounding box center [358, 183] width 5 height 7
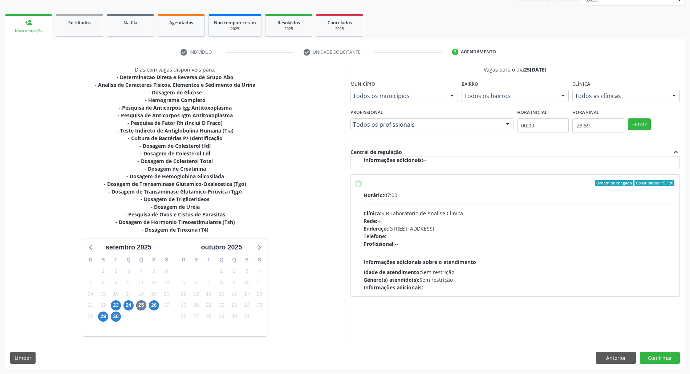
radio input "true"
click at [659, 354] on button "Confirmar" at bounding box center [659, 358] width 40 height 12
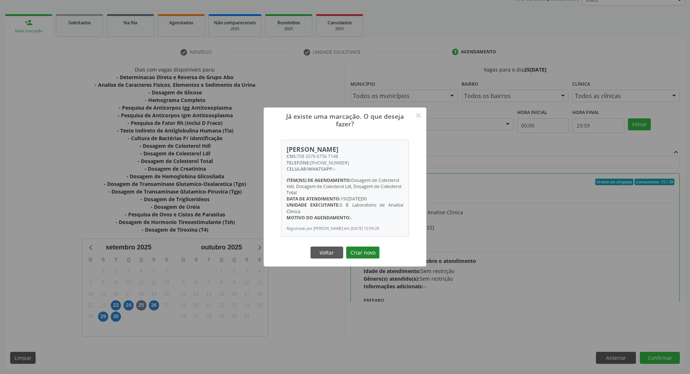
click at [356, 257] on button "Criar novo" at bounding box center [362, 252] width 33 height 12
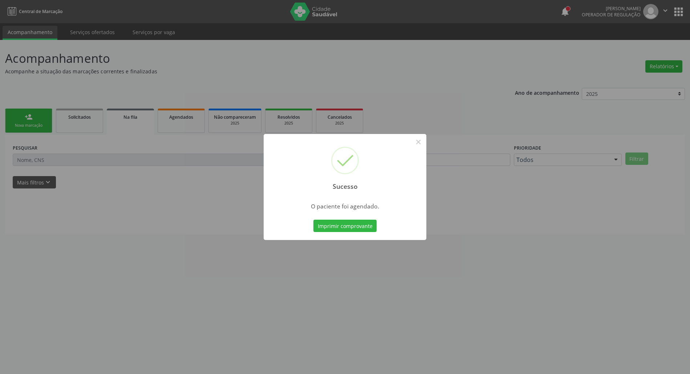
scroll to position [0, 0]
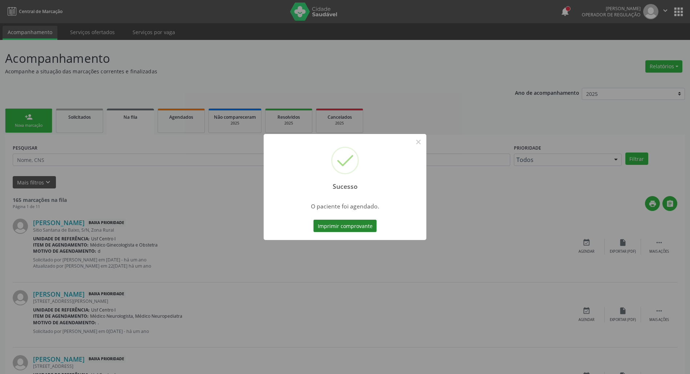
click at [345, 226] on button "Imprimir comprovante" at bounding box center [344, 226] width 63 height 12
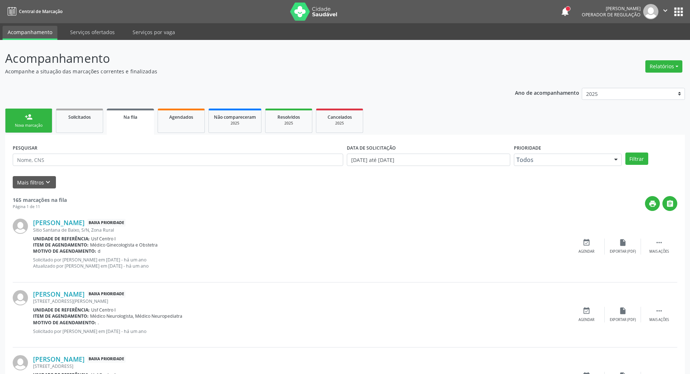
click at [29, 123] on div "Nova marcação" at bounding box center [29, 125] width 36 height 5
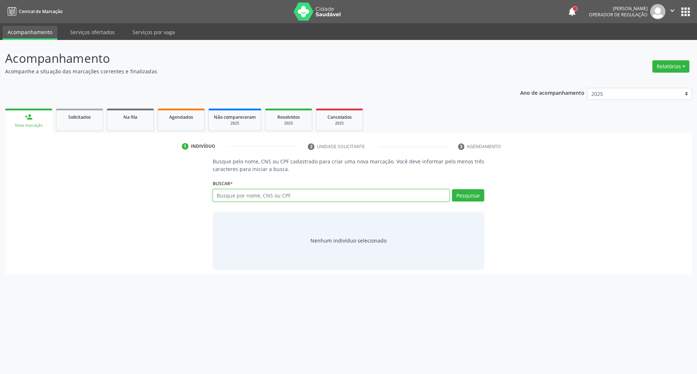
click at [311, 196] on input "text" at bounding box center [331, 195] width 237 height 12
type input "06436726489"
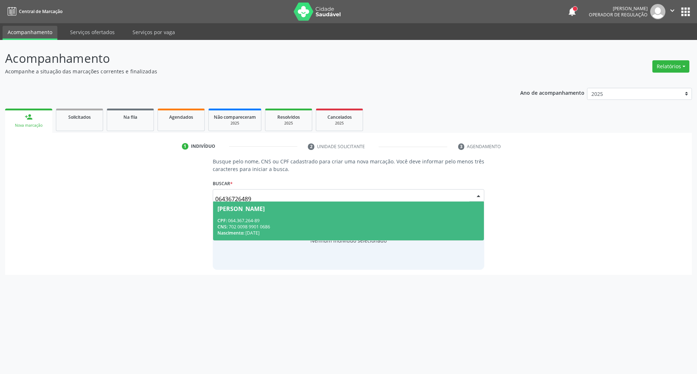
click at [279, 225] on div "CNS: 702 0098 9901 0686" at bounding box center [348, 227] width 262 height 6
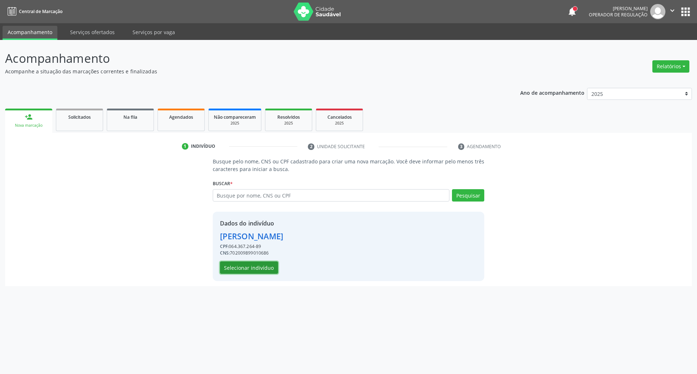
click at [249, 273] on button "Selecionar indivíduo" at bounding box center [249, 267] width 58 height 12
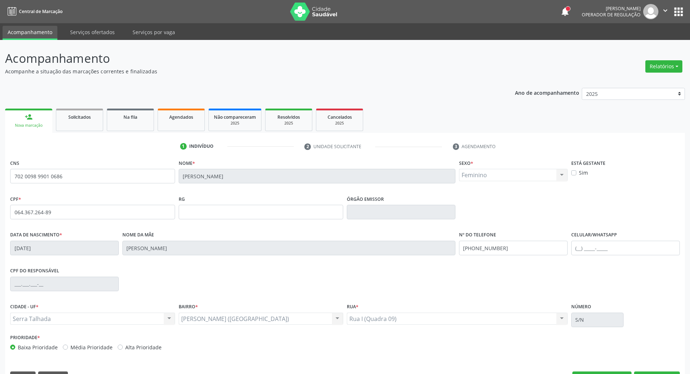
scroll to position [20, 0]
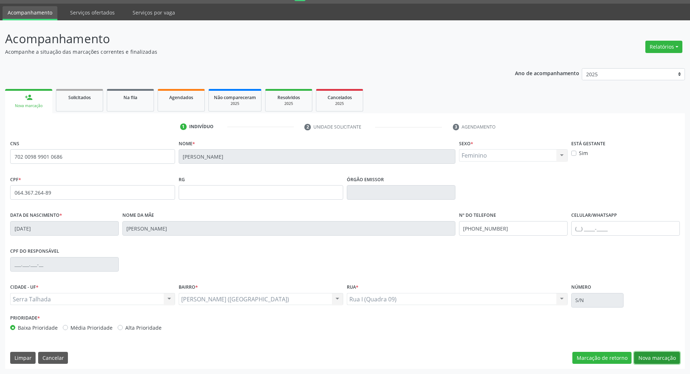
drag, startPoint x: 659, startPoint y: 356, endPoint x: 648, endPoint y: 353, distance: 12.2
click at [658, 357] on button "Nova marcação" at bounding box center [657, 358] width 46 height 12
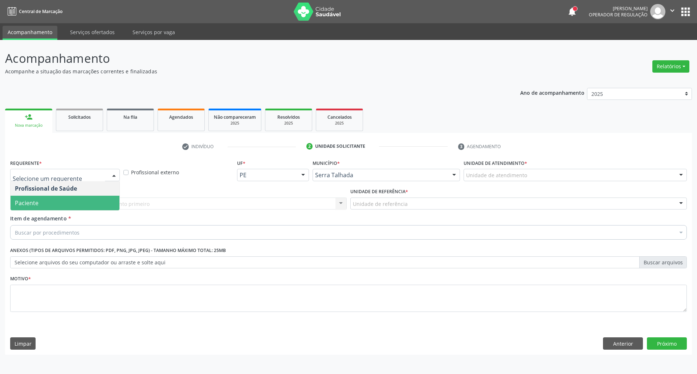
click at [57, 196] on span "Paciente" at bounding box center [65, 203] width 109 height 15
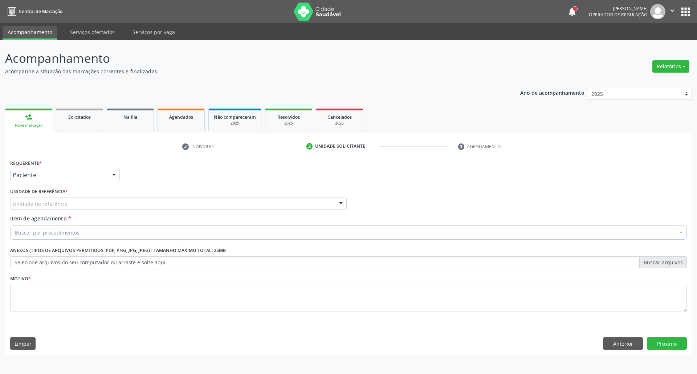
click at [57, 196] on label "Unidade de referência *" at bounding box center [39, 191] width 58 height 11
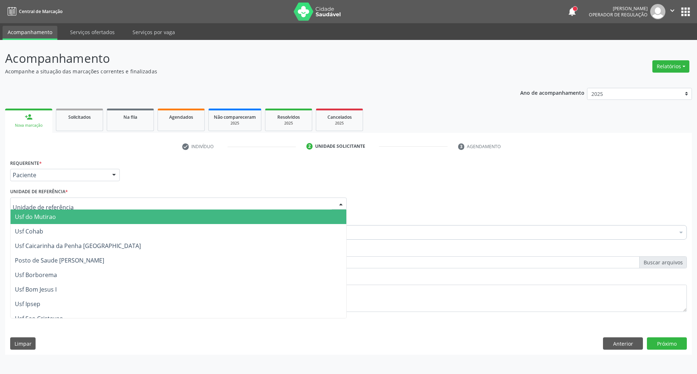
click at [57, 198] on div at bounding box center [178, 203] width 336 height 12
type input "CENTR"
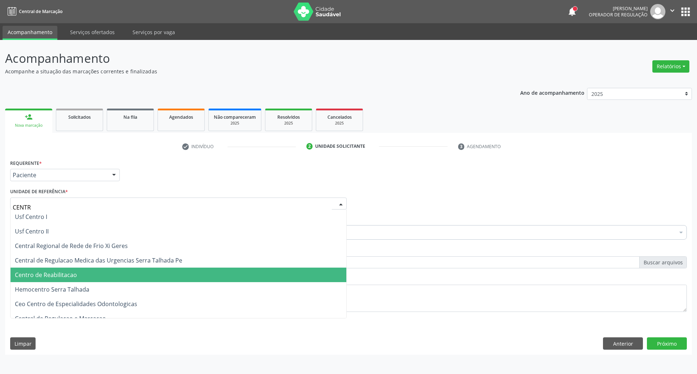
click at [61, 272] on span "Centro de Reabilitacao" at bounding box center [46, 275] width 62 height 8
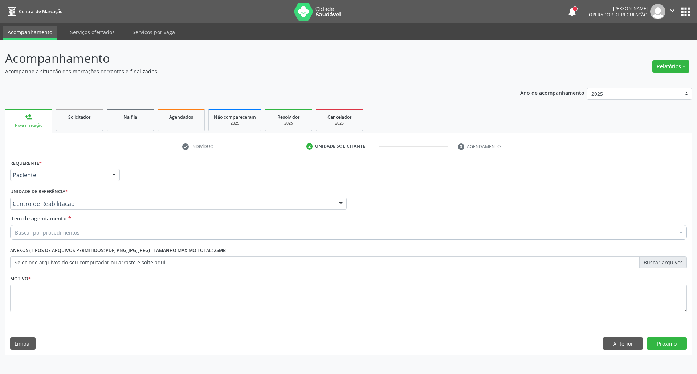
click at [183, 232] on div "Buscar por procedimentos" at bounding box center [348, 232] width 676 height 15
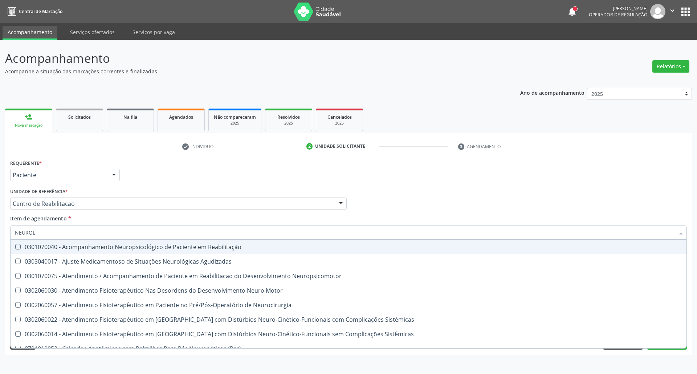
type input "NEUROLO"
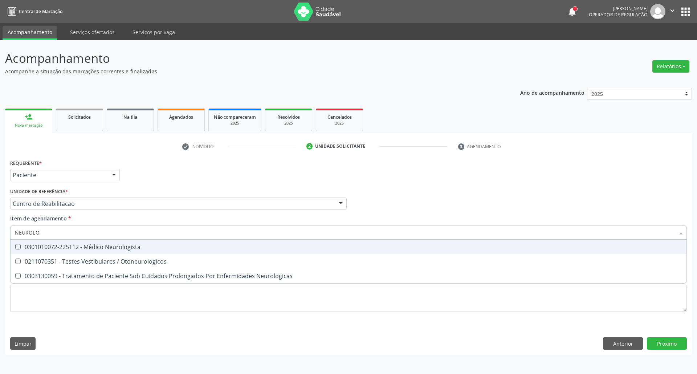
click at [105, 248] on div "0301010072-225112 - Médico Neurologista" at bounding box center [348, 247] width 667 height 6
checkbox Neurologista "true"
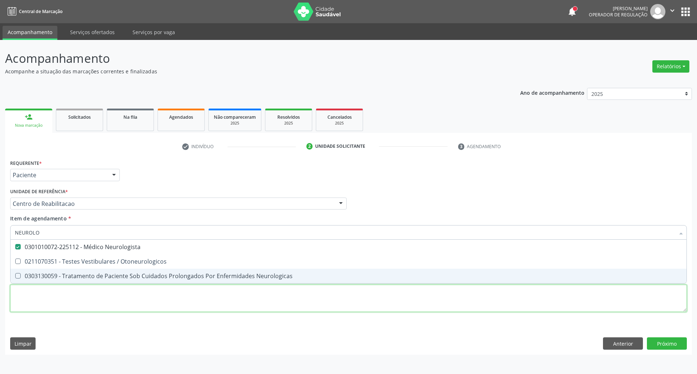
click at [110, 295] on div "Requerente * Paciente Profissional de Saúde Paciente Nenhum resultado encontrad…" at bounding box center [348, 239] width 676 height 164
checkbox Otoneurologicos "true"
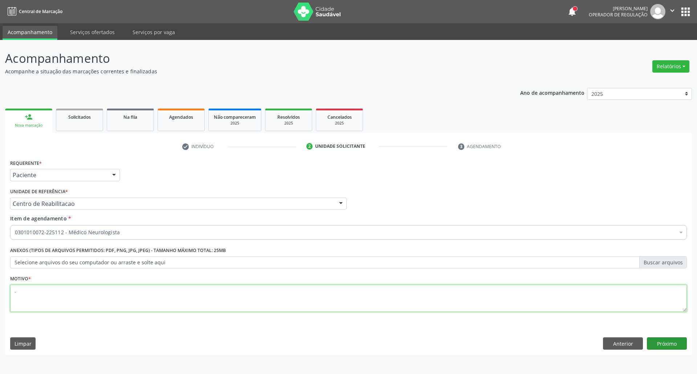
type textarea "."
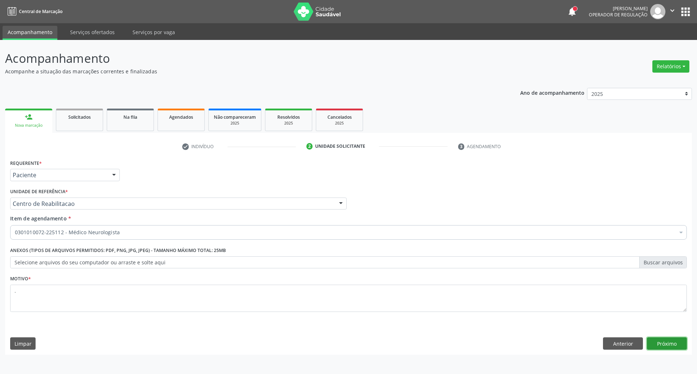
drag, startPoint x: 658, startPoint y: 340, endPoint x: 631, endPoint y: 316, distance: 36.3
click at [657, 340] on button "Próximo" at bounding box center [667, 343] width 40 height 12
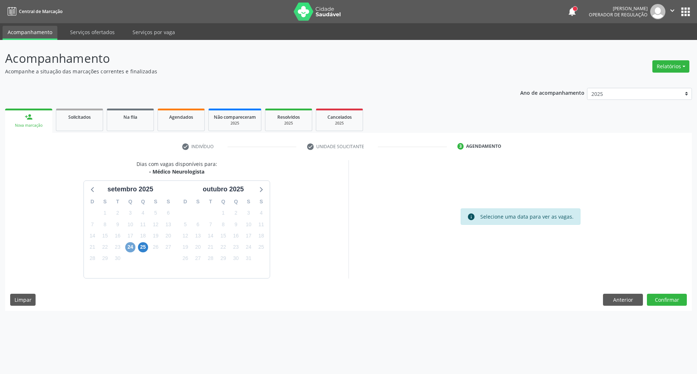
click at [131, 247] on span "24" at bounding box center [130, 247] width 10 height 10
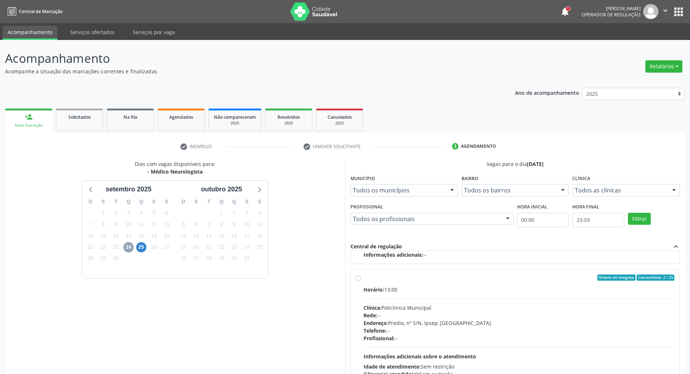
scroll to position [60, 0]
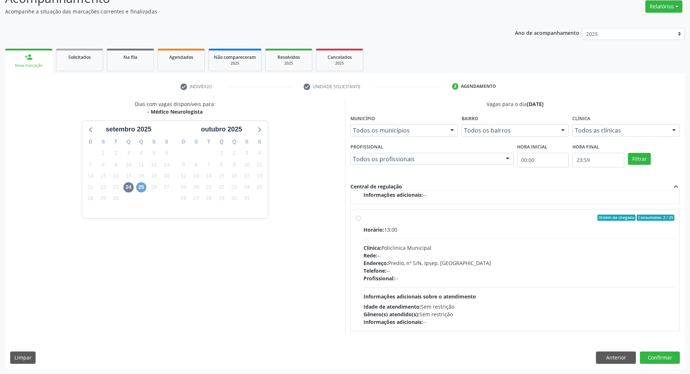
click at [142, 188] on span "25" at bounding box center [141, 187] width 10 height 10
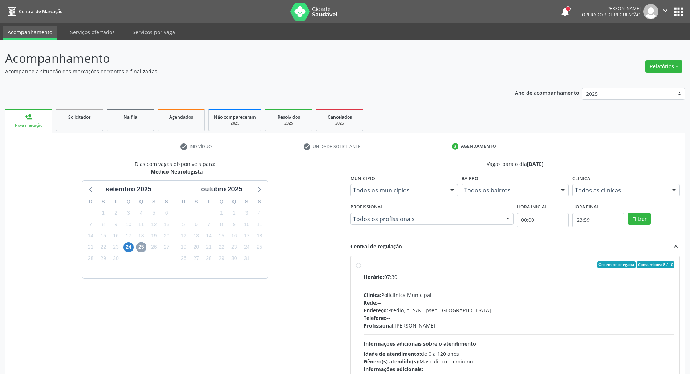
scroll to position [48, 0]
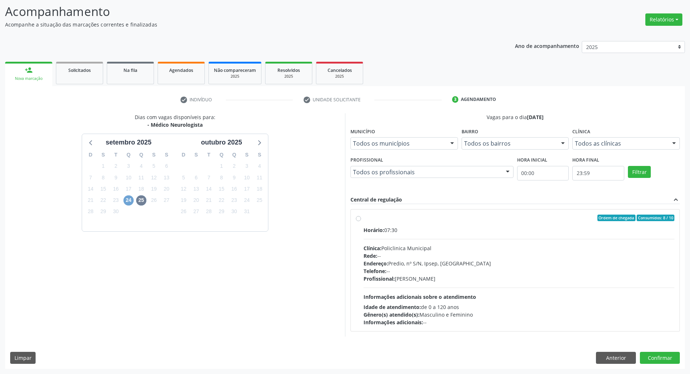
click at [127, 201] on span "24" at bounding box center [128, 200] width 10 height 10
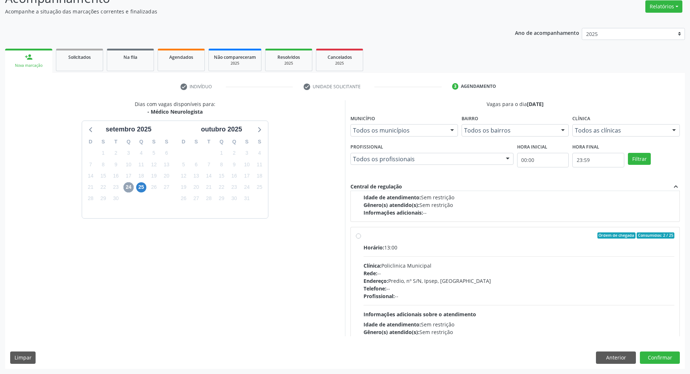
scroll to position [115, 0]
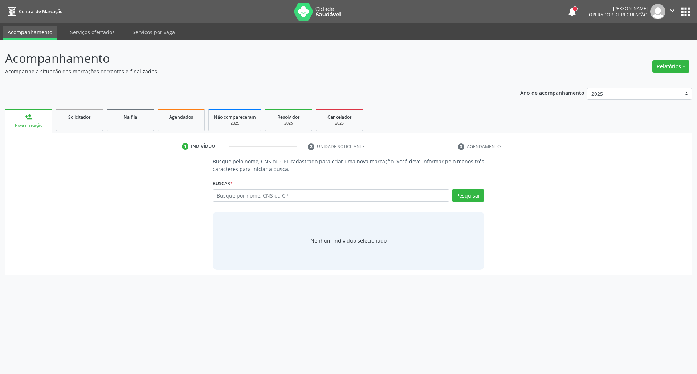
click at [286, 195] on input "text" at bounding box center [331, 195] width 237 height 12
type input "98896067472"
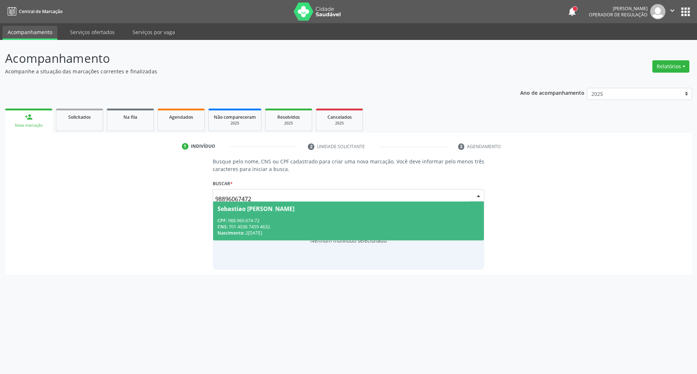
click at [221, 215] on span "Sebastiao Virginio dos Santos CPF: 988.960.674-72 CNS: 701 4036 7459 4632 Nasci…" at bounding box center [348, 220] width 271 height 39
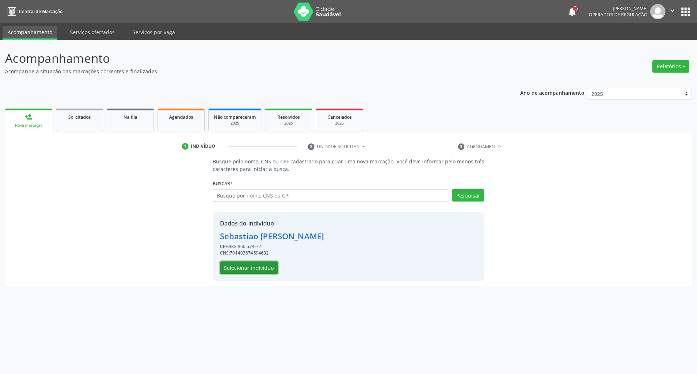
click at [237, 266] on button "Selecionar indivíduo" at bounding box center [249, 267] width 58 height 12
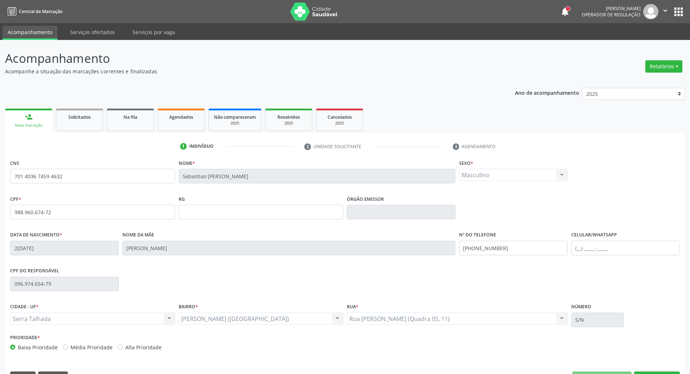
scroll to position [20, 0]
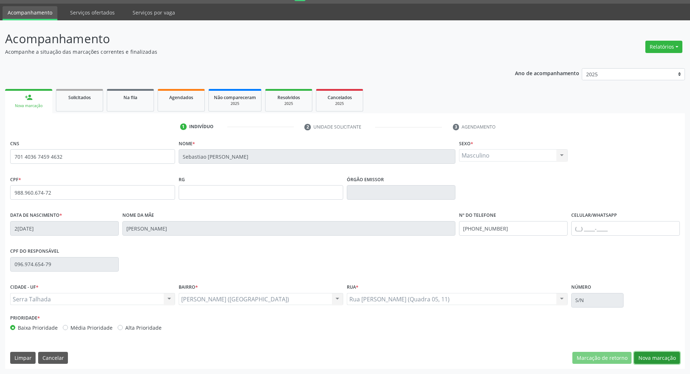
click at [664, 360] on button "Nova marcação" at bounding box center [657, 358] width 46 height 12
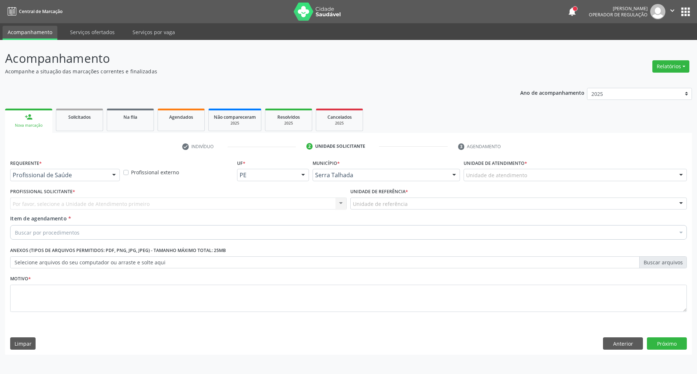
drag, startPoint x: 56, startPoint y: 176, endPoint x: 43, endPoint y: 205, distance: 31.7
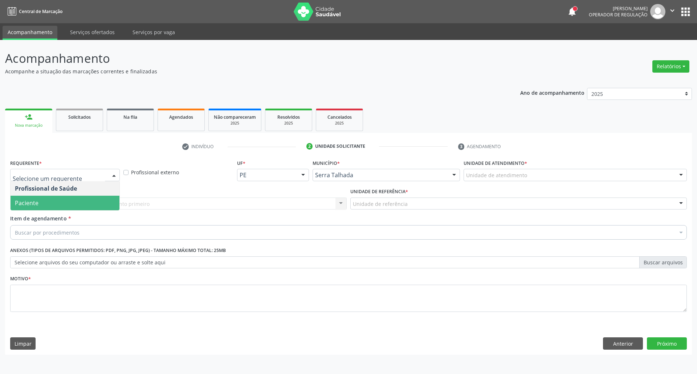
click at [41, 204] on span "Paciente" at bounding box center [65, 203] width 109 height 15
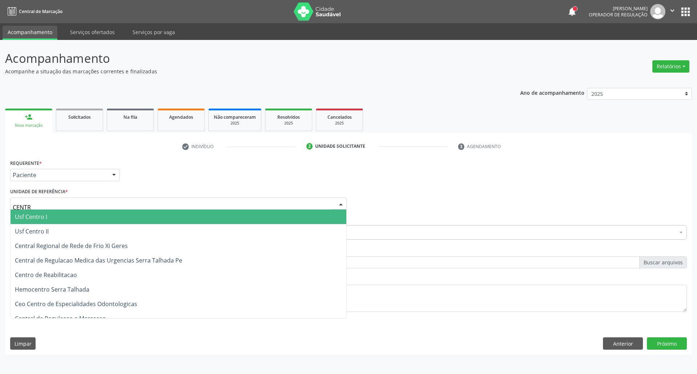
type input "CENTRO"
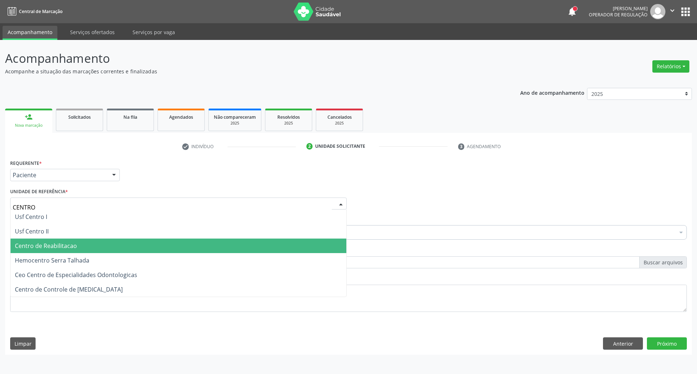
click at [43, 245] on span "Centro de Reabilitacao" at bounding box center [46, 246] width 62 height 8
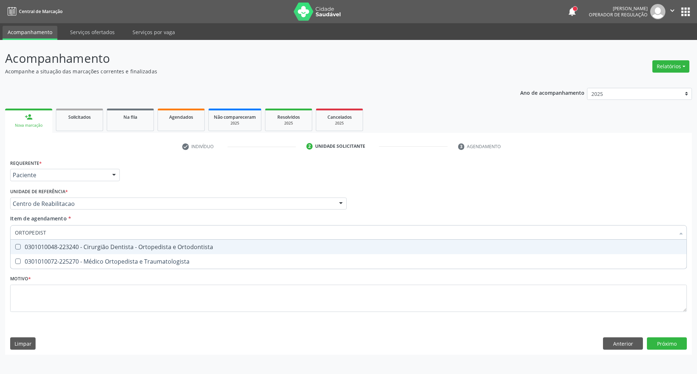
type input "ORTOPEDISTA"
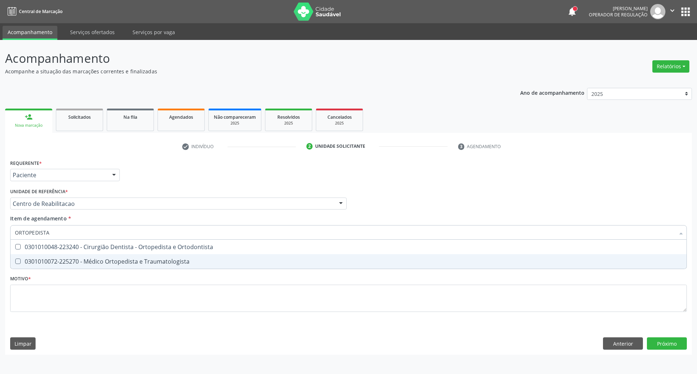
click at [47, 260] on div "0301010072-225270 - Médico Ortopedista e Traumatologista" at bounding box center [348, 261] width 667 height 6
checkbox Traumatologista "true"
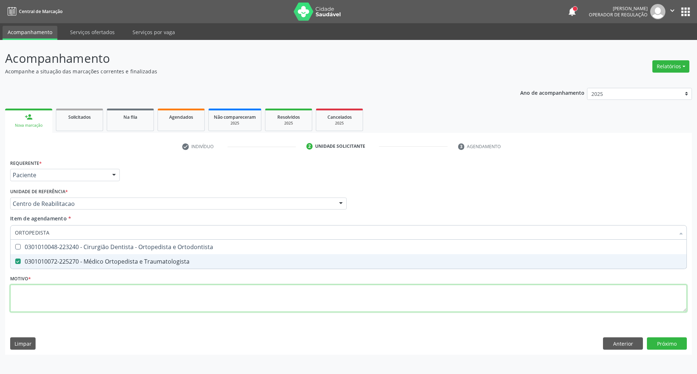
click at [32, 308] on div "Requerente * Paciente Profissional de Saúde Paciente Nenhum resultado encontrad…" at bounding box center [348, 239] width 676 height 164
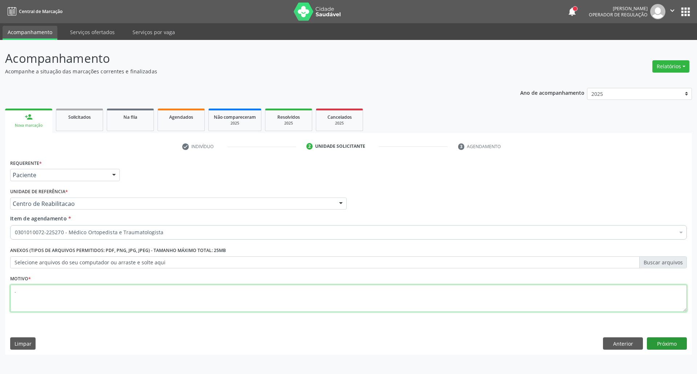
type textarea "."
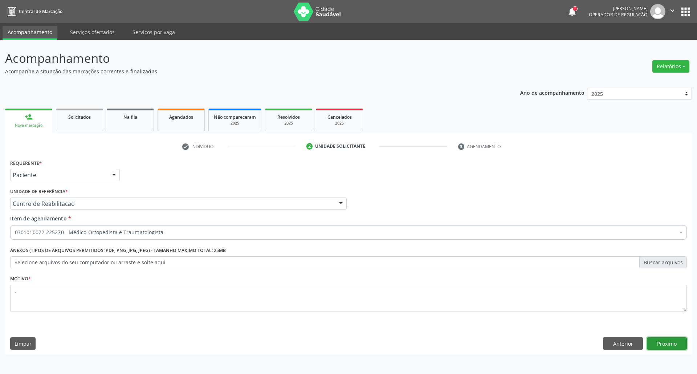
click at [671, 348] on button "Próximo" at bounding box center [667, 343] width 40 height 12
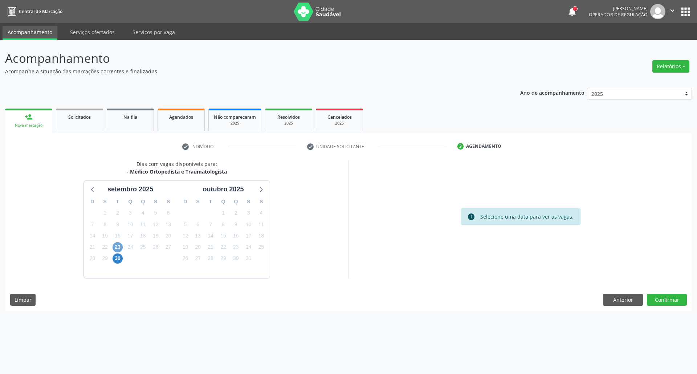
click at [115, 247] on span "23" at bounding box center [117, 247] width 10 height 10
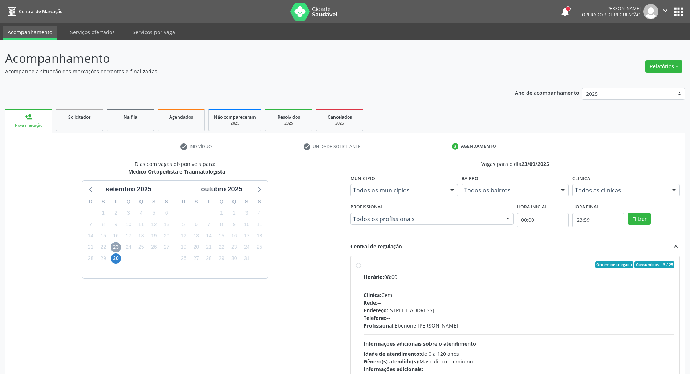
scroll to position [48, 0]
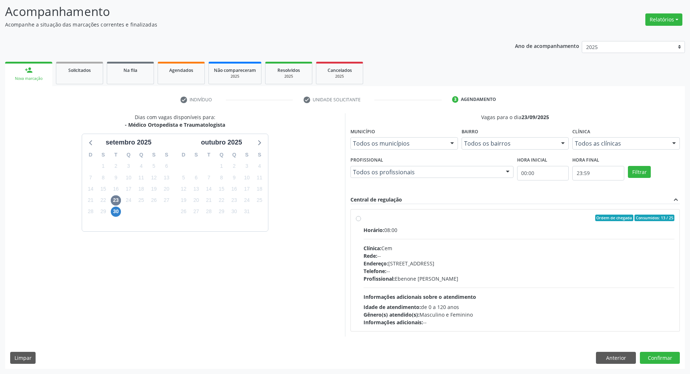
click at [492, 224] on label "Ordem de chegada Consumidos: 13 / 25 Horário: 08:00 Clínica: Cem Rede: -- Ender…" at bounding box center [518, 269] width 311 height 111
click at [361, 221] on input "Ordem de chegada Consumidos: 13 / 25 Horário: 08:00 Clínica: Cem Rede: -- Ender…" at bounding box center [358, 217] width 5 height 7
radio input "true"
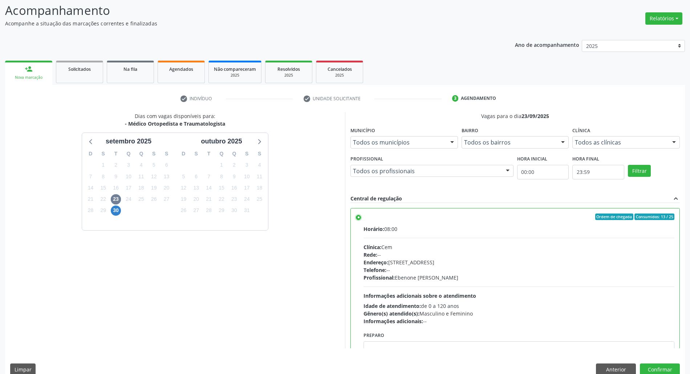
scroll to position [37, 0]
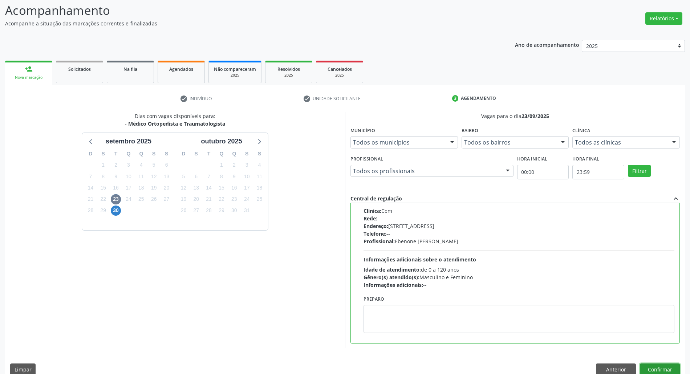
click at [663, 365] on button "Confirmar" at bounding box center [659, 369] width 40 height 12
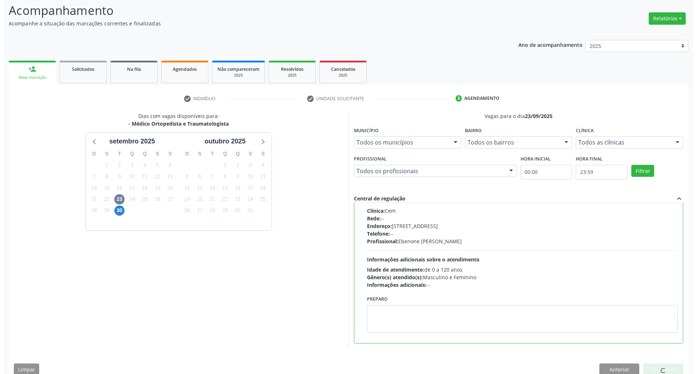
scroll to position [0, 0]
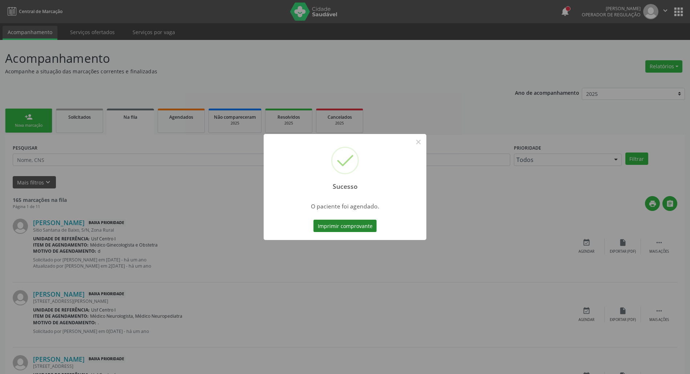
click at [343, 225] on button "Imprimir comprovante" at bounding box center [344, 226] width 63 height 12
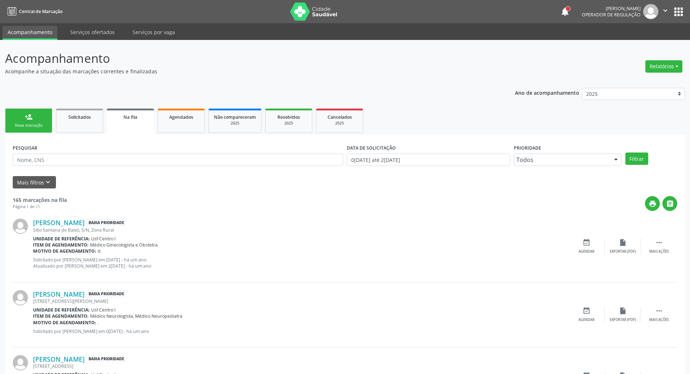
click at [24, 127] on div "Nova marcação" at bounding box center [29, 125] width 36 height 5
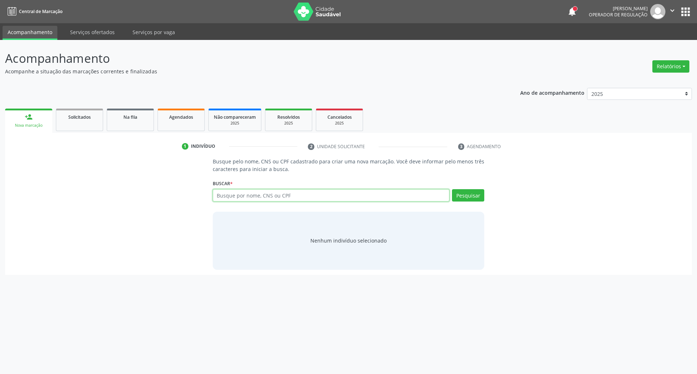
click at [273, 197] on input "text" at bounding box center [331, 195] width 237 height 12
type input "AYLLA VALENTINA"
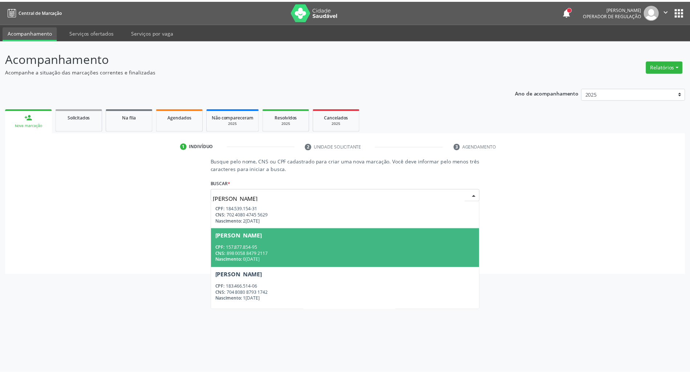
scroll to position [146, 0]
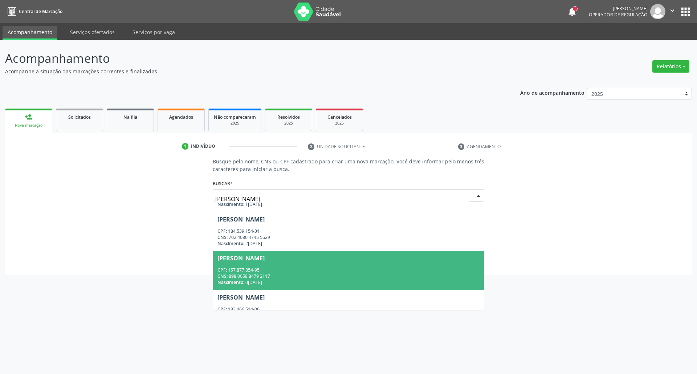
click at [357, 265] on span "Aylla Valentina Vitorio Silva CPF: 157.877.854-95 CNS: 898 0058 8479 2117 Nasci…" at bounding box center [348, 270] width 271 height 39
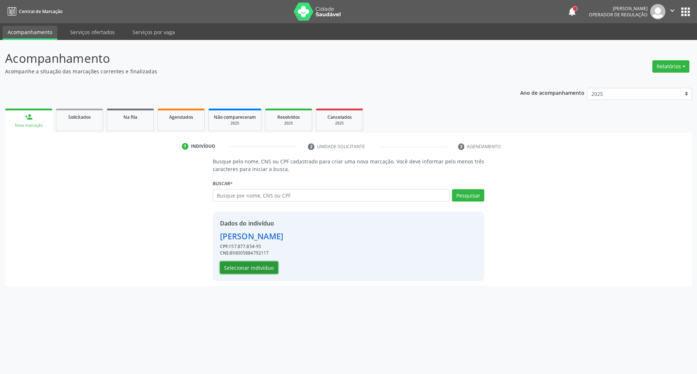
click at [239, 266] on button "Selecionar indivíduo" at bounding box center [249, 267] width 58 height 12
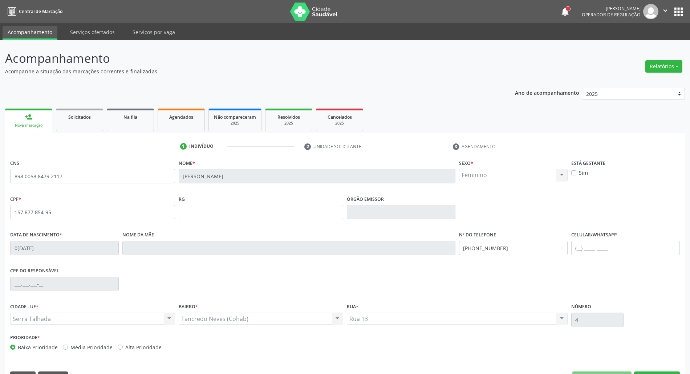
scroll to position [20, 0]
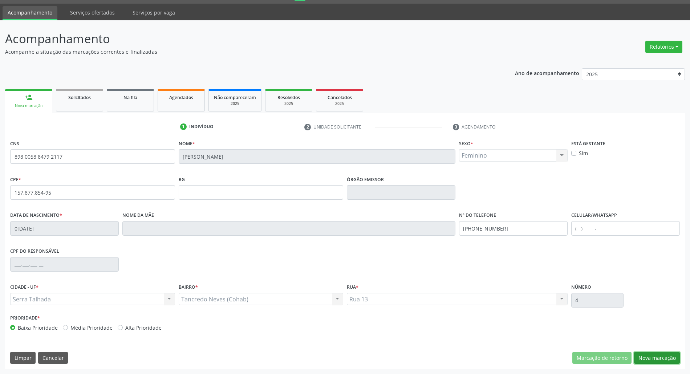
drag, startPoint x: 650, startPoint y: 355, endPoint x: 589, endPoint y: 331, distance: 65.5
click at [646, 356] on button "Nova marcação" at bounding box center [657, 358] width 46 height 12
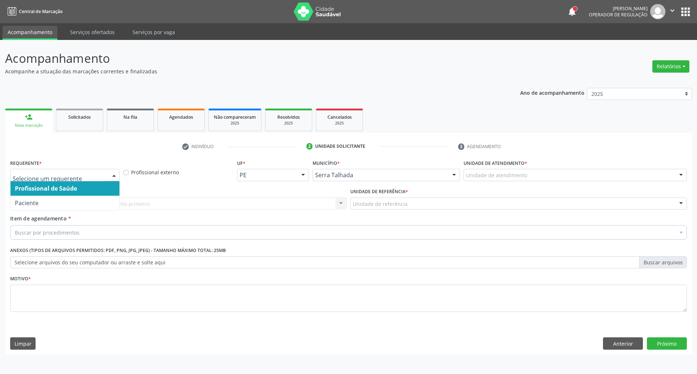
drag, startPoint x: 109, startPoint y: 171, endPoint x: 103, endPoint y: 200, distance: 29.5
click at [108, 171] on div "Profissional de Saúde Paciente Nenhum resultado encontrado para: " " Não há nen…" at bounding box center [65, 175] width 110 height 12
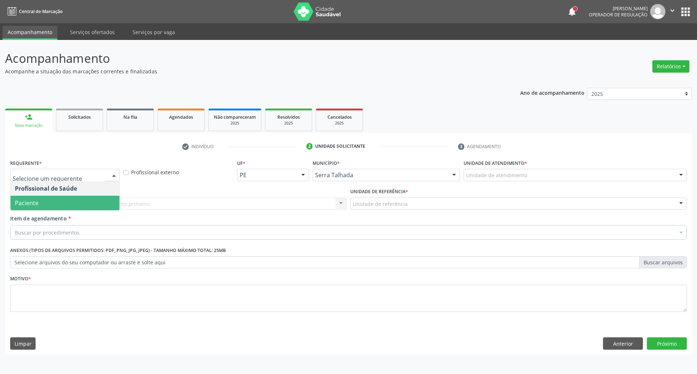
click at [99, 208] on span "Paciente" at bounding box center [65, 203] width 109 height 15
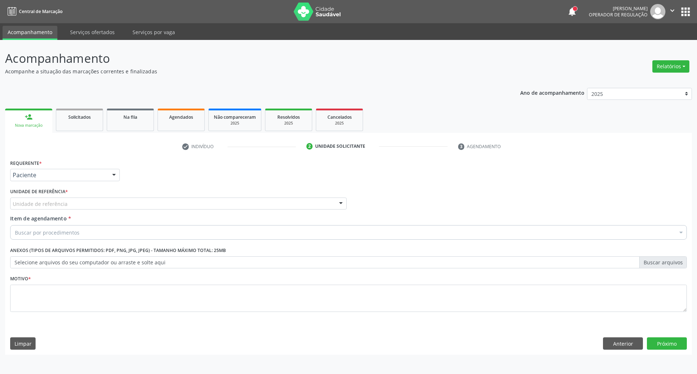
click at [97, 204] on div "Unidade de referência" at bounding box center [178, 203] width 336 height 12
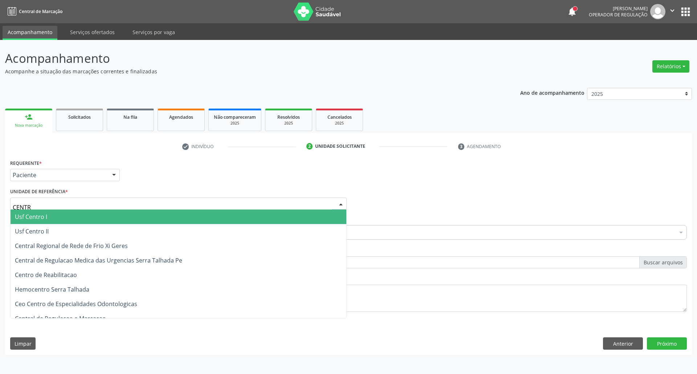
type input "CENTRO"
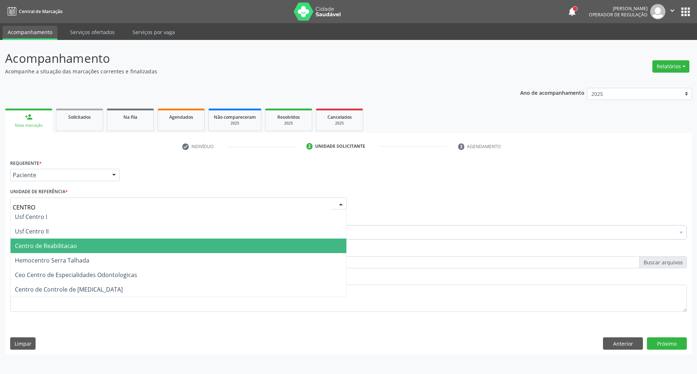
click at [87, 246] on span "Centro de Reabilitacao" at bounding box center [179, 245] width 336 height 15
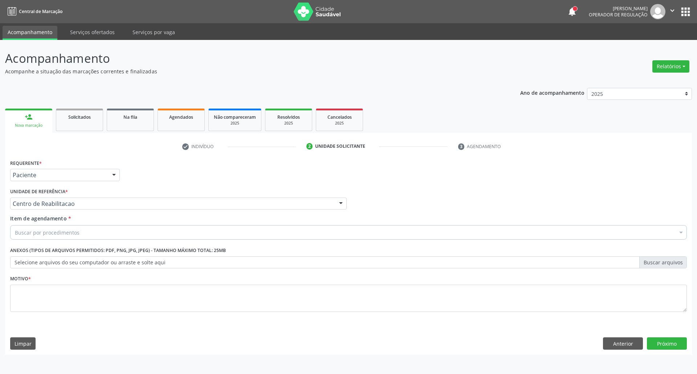
click at [91, 233] on div "Buscar por procedimentos" at bounding box center [348, 232] width 676 height 15
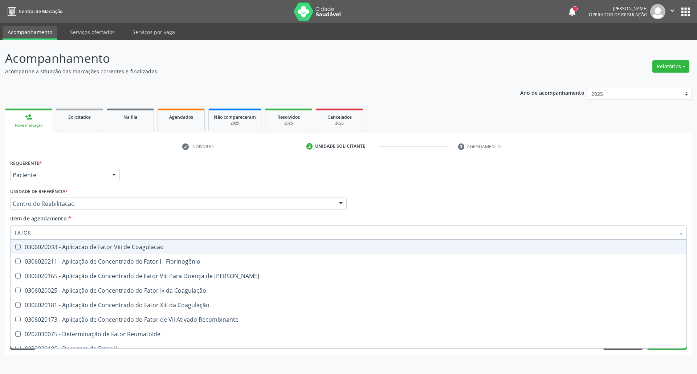
type input "[PERSON_NAME]"
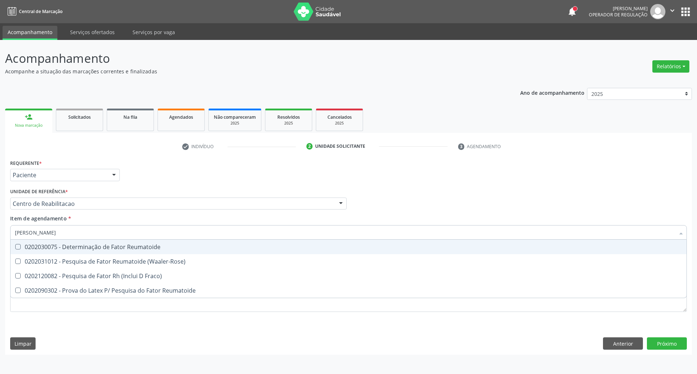
click at [115, 245] on div "0202030075 - Determinação de Fator Reumatoide" at bounding box center [348, 247] width 667 height 6
checkbox Reumatoide "true"
type input "FATOR"
checkbox Reumatoide "false"
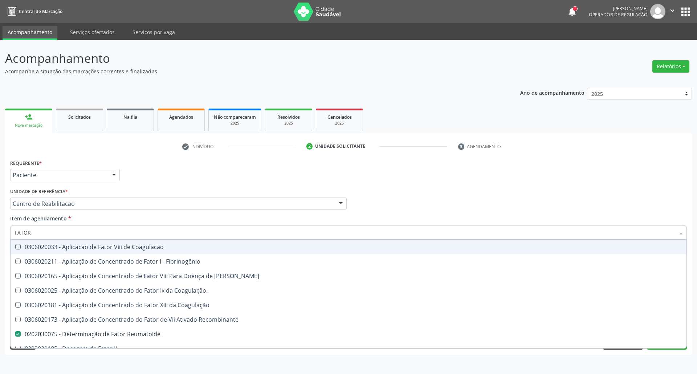
type input "FATO"
checkbox Reumatoide "false"
checkbox II "true"
type input "FAT"
checkbox II "false"
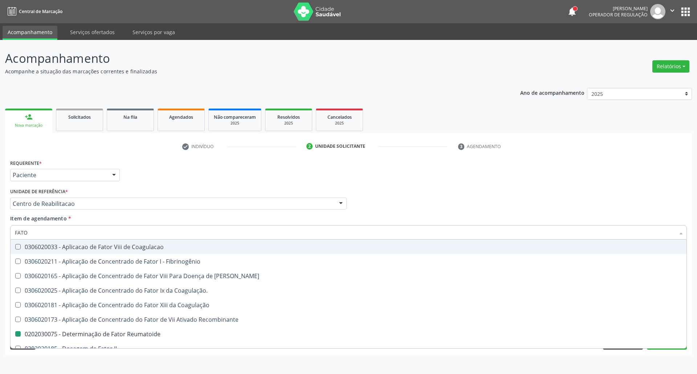
checkbox V "true"
type input "FA"
checkbox Reumatoide "false"
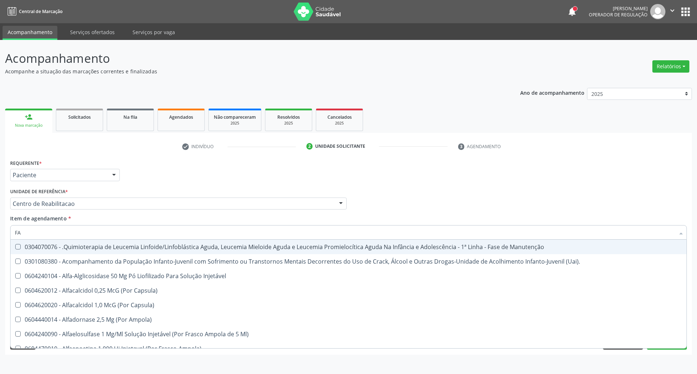
type input "FAN"
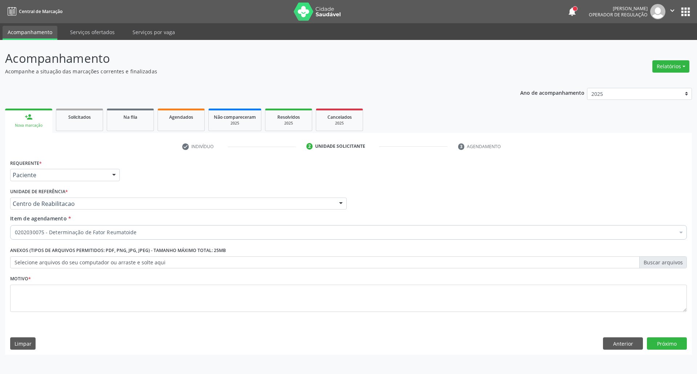
checkbox Reumatoide "true"
click at [65, 237] on div "0202030075 - Determinação de Fator Reumatoide" at bounding box center [348, 232] width 676 height 15
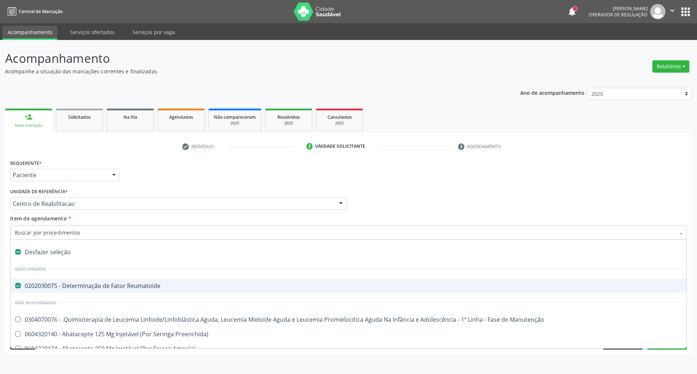
paste input "Fator Antinucle"
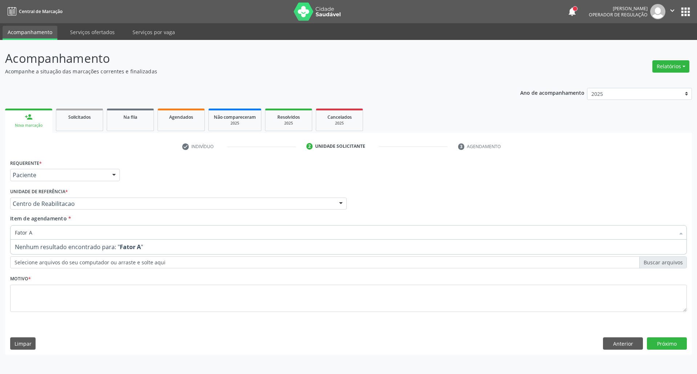
type input "Fator"
